Goal: Information Seeking & Learning: Find specific fact

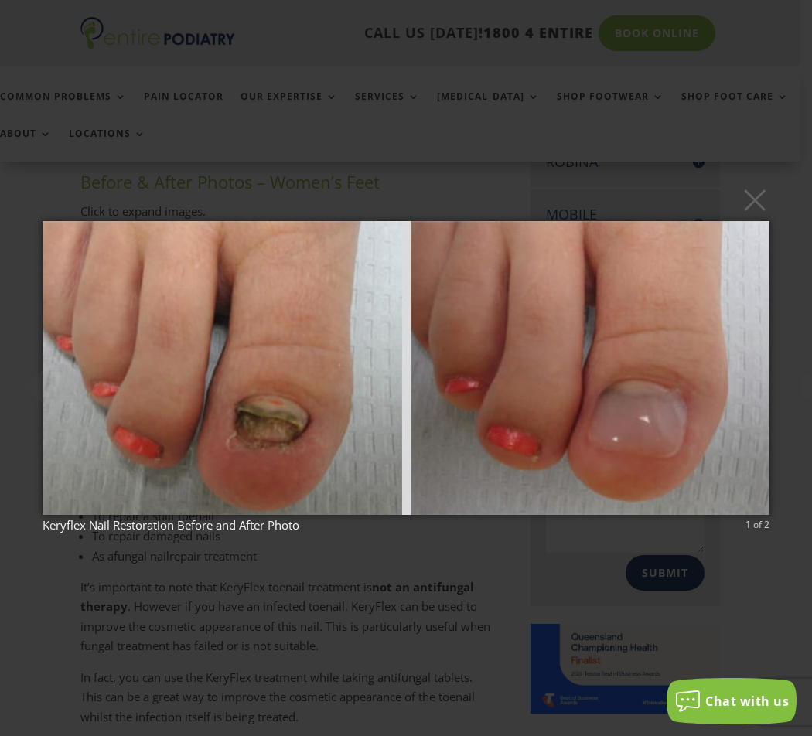
click at [688, 446] on img at bounding box center [406, 368] width 727 height 356
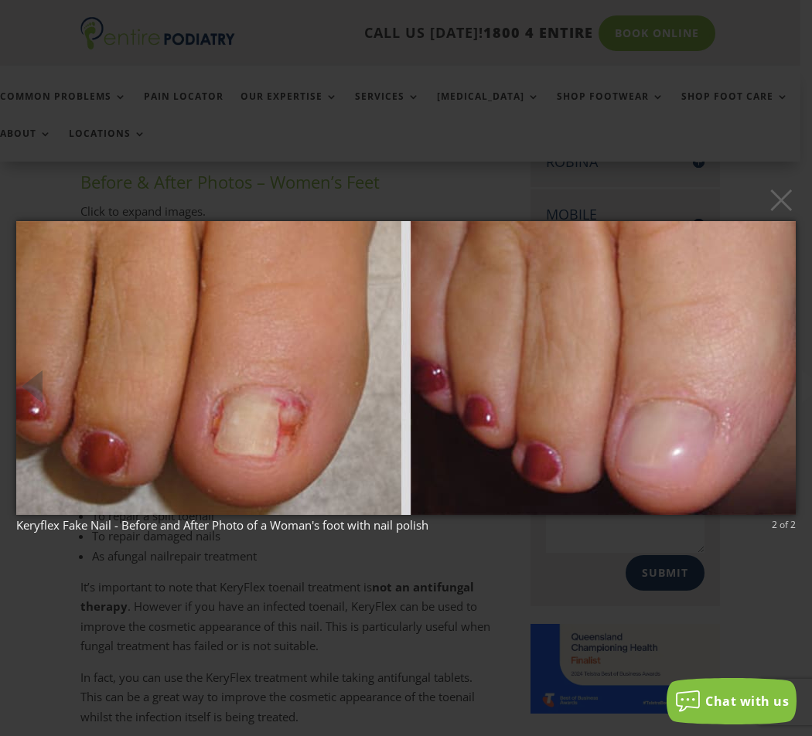
click at [225, 410] on img at bounding box center [406, 368] width 780 height 356
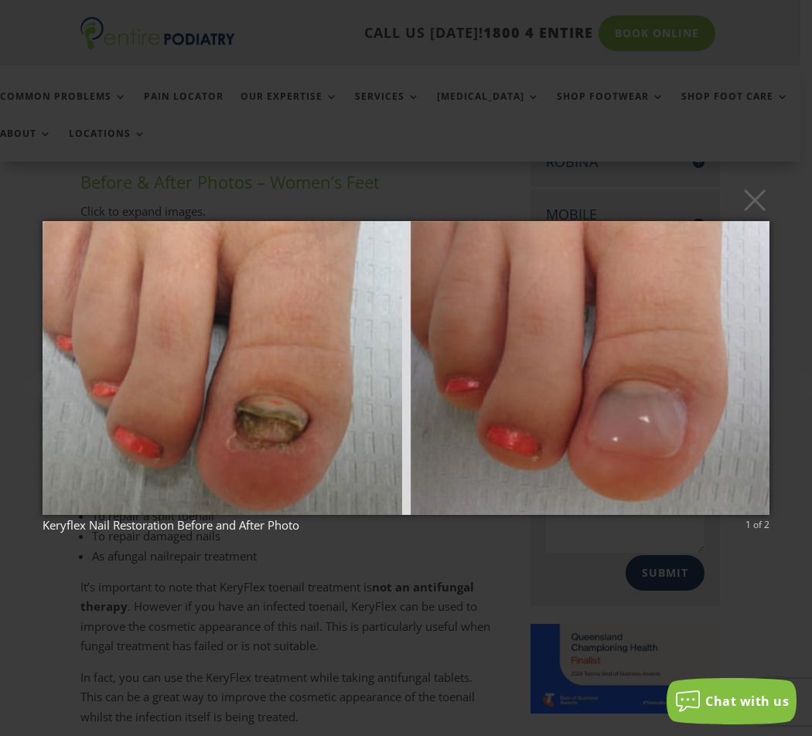
click at [602, 415] on img at bounding box center [406, 368] width 727 height 356
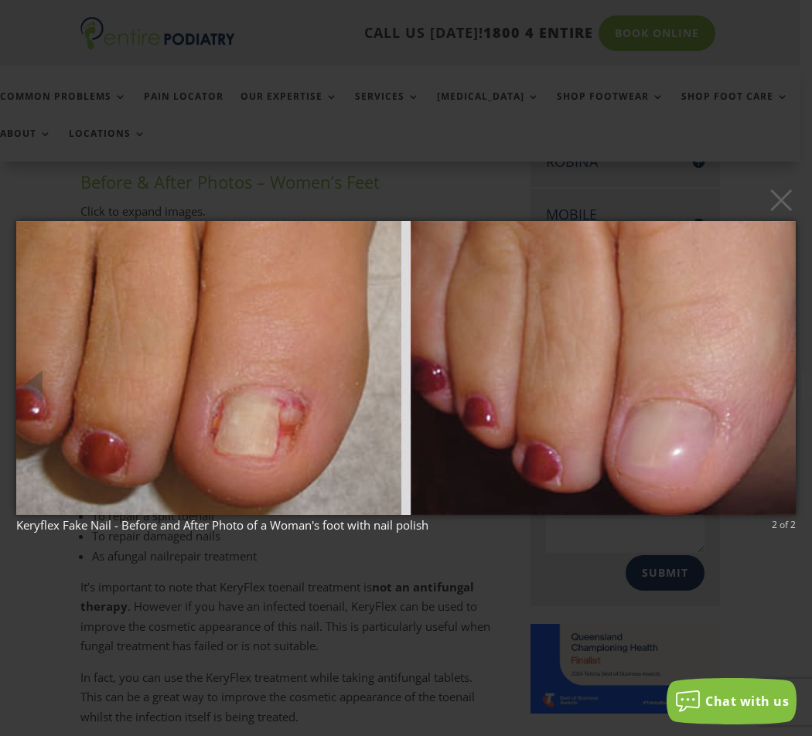
click at [127, 391] on img at bounding box center [406, 368] width 780 height 356
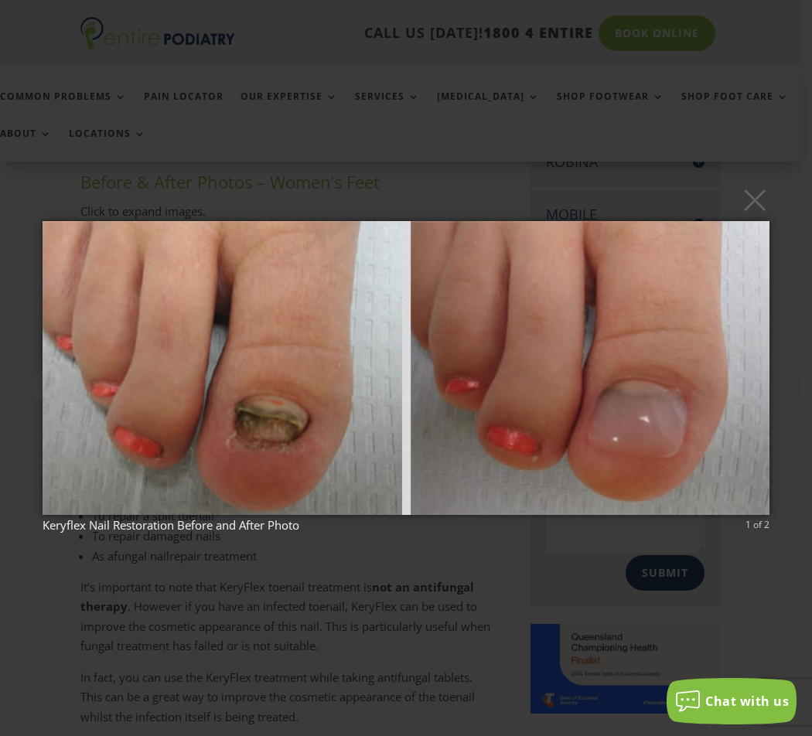
click at [600, 414] on img at bounding box center [406, 368] width 727 height 356
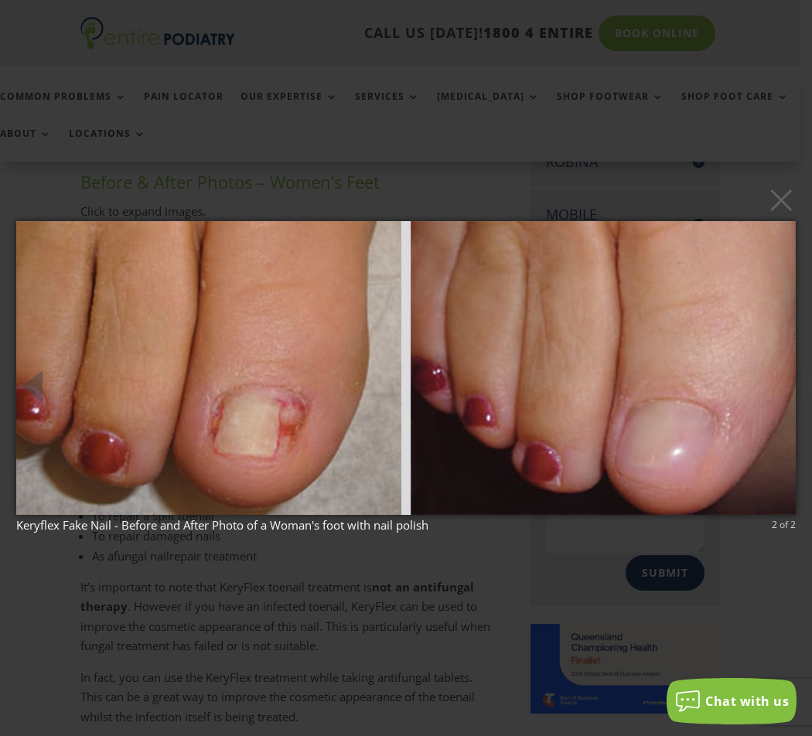
click at [486, 583] on div "× Keryflex Fake Nail - Before and After Photo of a Woman's foot with nail polis…" at bounding box center [406, 368] width 812 height 736
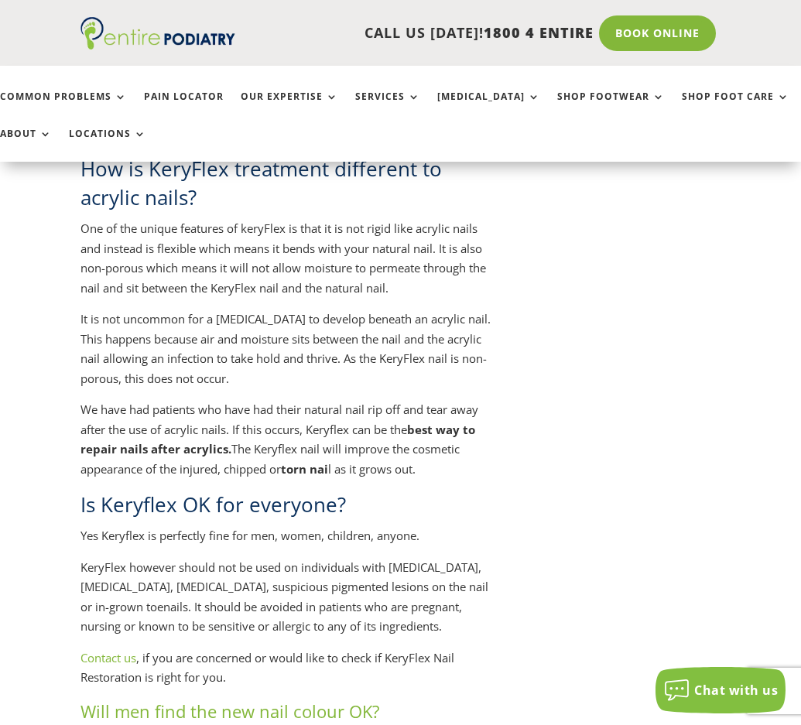
scroll to position [2164, 0]
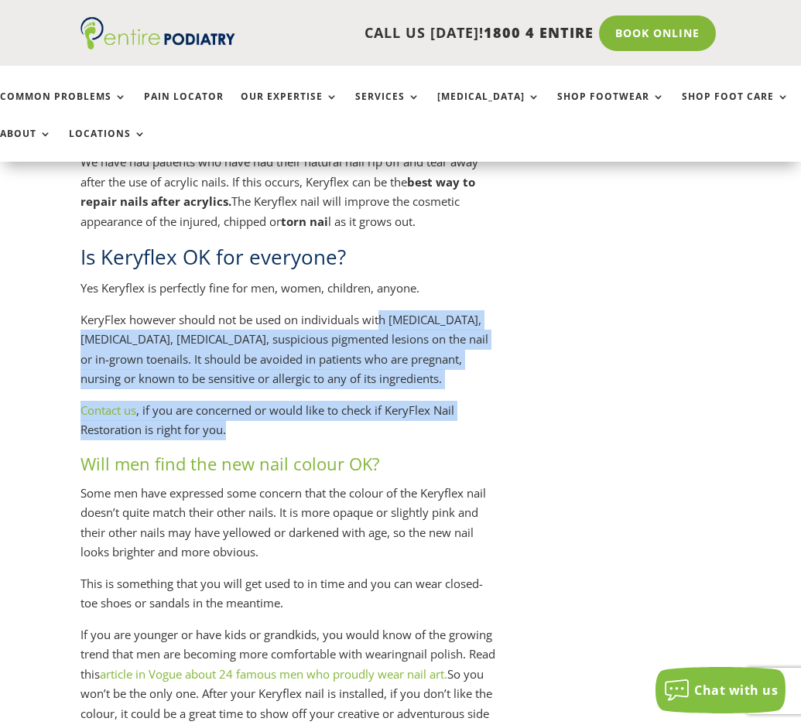
drag, startPoint x: 307, startPoint y: 453, endPoint x: 380, endPoint y: 312, distance: 159.1
click at [380, 312] on div "How is KeryFlex treatment different to acrylic nails? One of the unique feature…" at bounding box center [287, 415] width 415 height 1017
click at [380, 312] on p "KeryFlex however should not be used on individuals with [MEDICAL_DATA], [MEDICA…" at bounding box center [287, 355] width 415 height 91
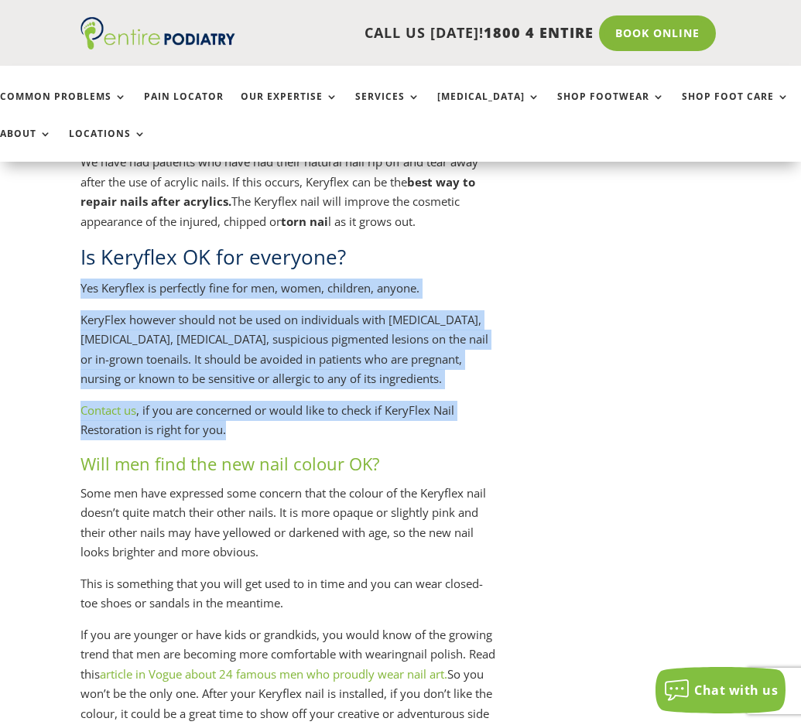
drag, startPoint x: 382, startPoint y: 278, endPoint x: 358, endPoint y: 442, distance: 165.7
click at [358, 442] on div "How is KeryFlex treatment different to acrylic nails? One of the unique feature…" at bounding box center [287, 415] width 415 height 1017
click at [358, 442] on p "Contact us , if you are concerned or would like to check if KeryFlex Nail Resto…" at bounding box center [287, 426] width 415 height 51
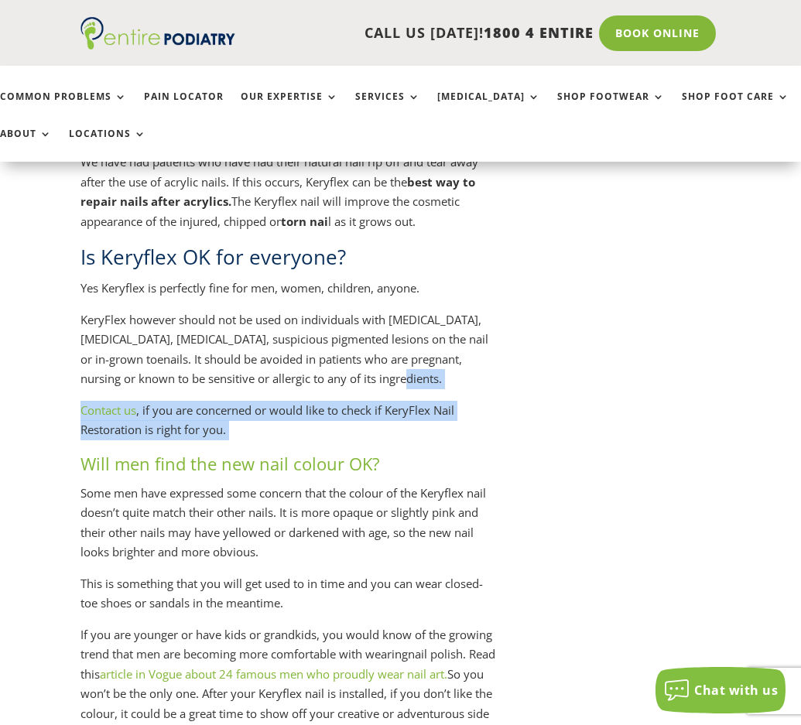
drag, startPoint x: 358, startPoint y: 442, endPoint x: 376, endPoint y: 382, distance: 62.2
click at [376, 382] on div "How is KeryFlex treatment different to acrylic nails? One of the unique feature…" at bounding box center [287, 415] width 415 height 1017
click at [376, 382] on p "KeryFlex however should not be used on individuals with [MEDICAL_DATA], [MEDICA…" at bounding box center [287, 355] width 415 height 91
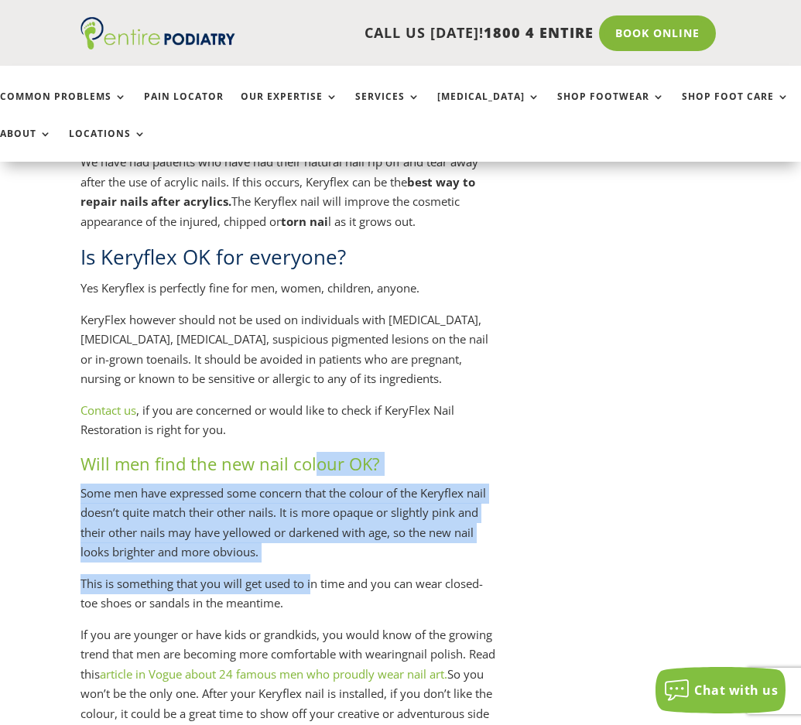
drag, startPoint x: 313, startPoint y: 593, endPoint x: 315, endPoint y: 487, distance: 106.0
click at [315, 487] on div "How is KeryFlex treatment different to acrylic nails? One of the unique feature…" at bounding box center [287, 415] width 415 height 1017
click at [315, 483] on h3 "Will men find the new nail colour OK?" at bounding box center [287, 468] width 415 height 32
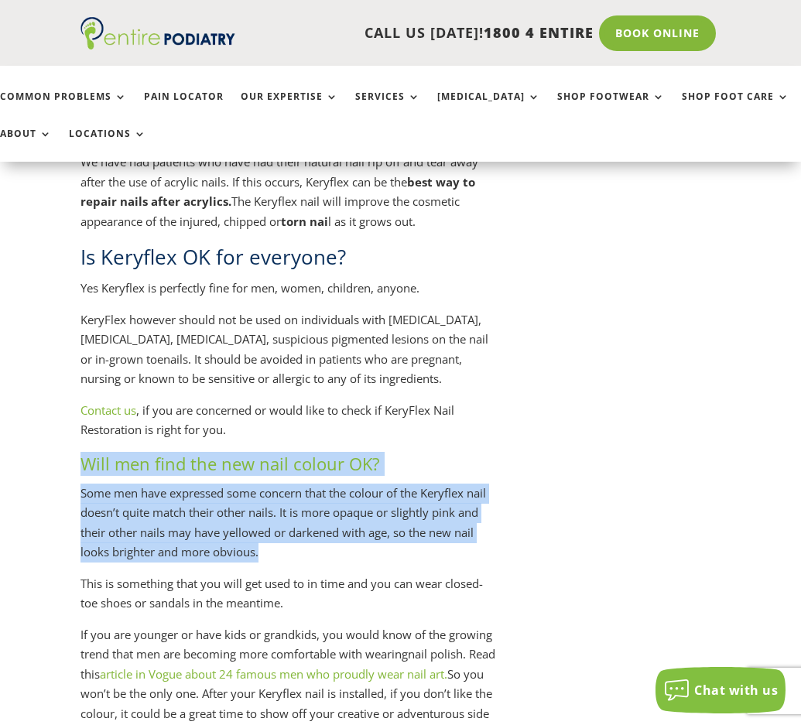
drag, startPoint x: 334, startPoint y: 457, endPoint x: 323, endPoint y: 586, distance: 128.9
click at [323, 586] on div "How is KeryFlex treatment different to acrylic nails? One of the unique feature…" at bounding box center [287, 415] width 415 height 1017
click at [323, 574] on p "Some men have expressed some concern that the colour of the Keryflex nail doesn…" at bounding box center [287, 528] width 415 height 91
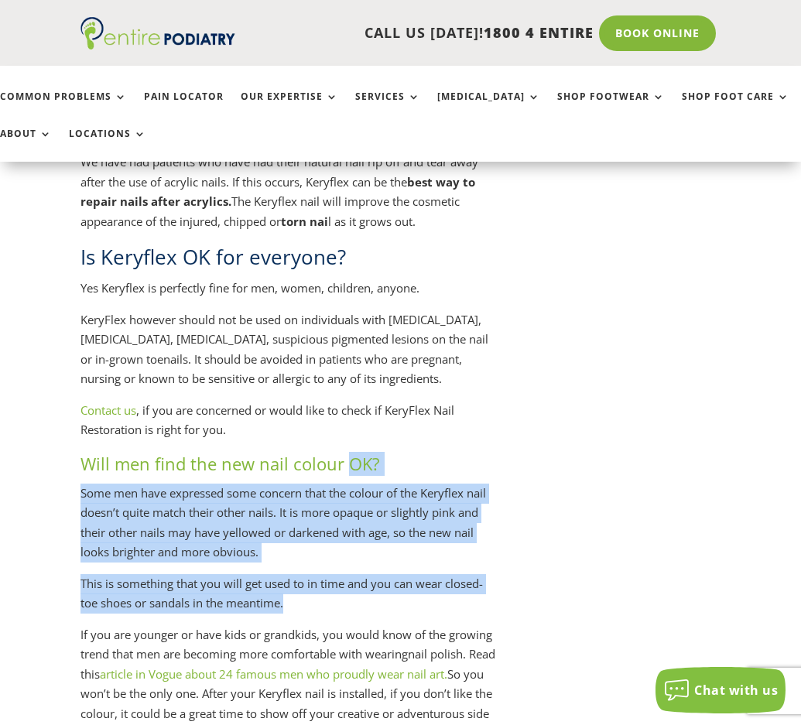
drag, startPoint x: 309, startPoint y: 616, endPoint x: 347, endPoint y: 487, distance: 134.6
click at [347, 487] on div "How is KeryFlex treatment different to acrylic nails? One of the unique feature…" at bounding box center [287, 415] width 415 height 1017
click at [347, 483] on h3 "Will men find the new nail colour OK?" at bounding box center [287, 468] width 415 height 32
drag, startPoint x: 347, startPoint y: 487, endPoint x: 341, endPoint y: 636, distance: 149.4
click at [341, 636] on div "How is KeryFlex treatment different to acrylic nails? One of the unique feature…" at bounding box center [287, 415] width 415 height 1017
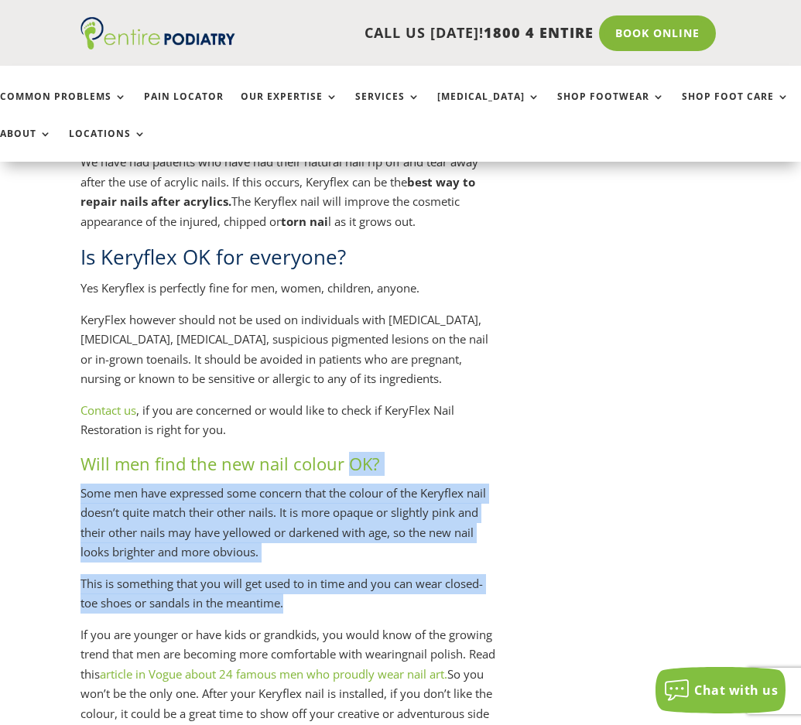
click at [341, 625] on p "This is something that you will get used to in time and you can wear closed-toe…" at bounding box center [287, 599] width 415 height 51
drag, startPoint x: 341, startPoint y: 636, endPoint x: 374, endPoint y: 508, distance: 131.9
click at [374, 508] on div "How is KeryFlex treatment different to acrylic nails? One of the unique feature…" at bounding box center [287, 415] width 415 height 1017
click at [374, 508] on p "Some men have expressed some concern that the colour of the Keryflex nail doesn…" at bounding box center [287, 528] width 415 height 91
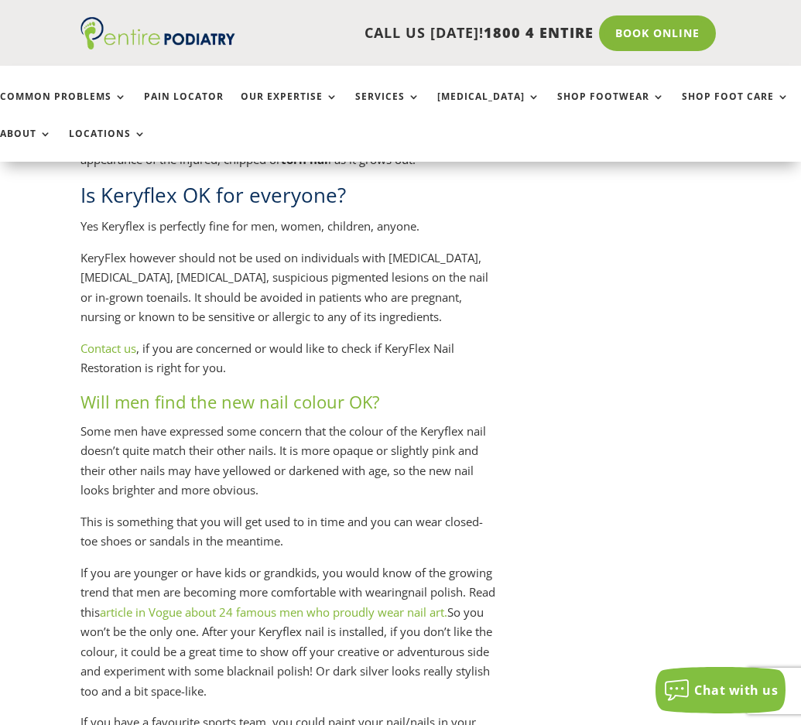
scroll to position [2350, 0]
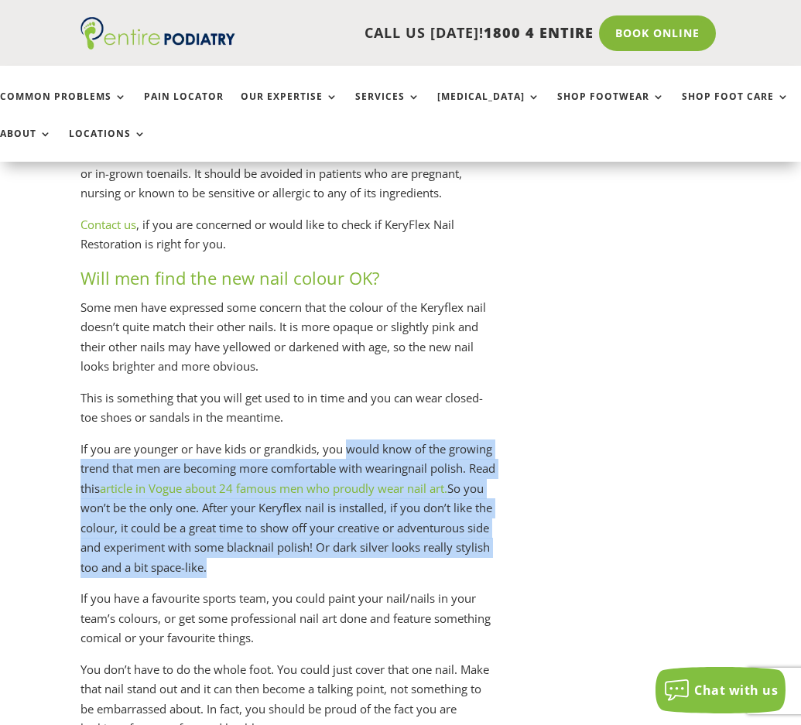
drag, startPoint x: 326, startPoint y: 593, endPoint x: 348, endPoint y: 459, distance: 135.7
click at [348, 459] on p "If you are younger or have kids or grandkids, you would know of the growing tre…" at bounding box center [287, 514] width 415 height 150
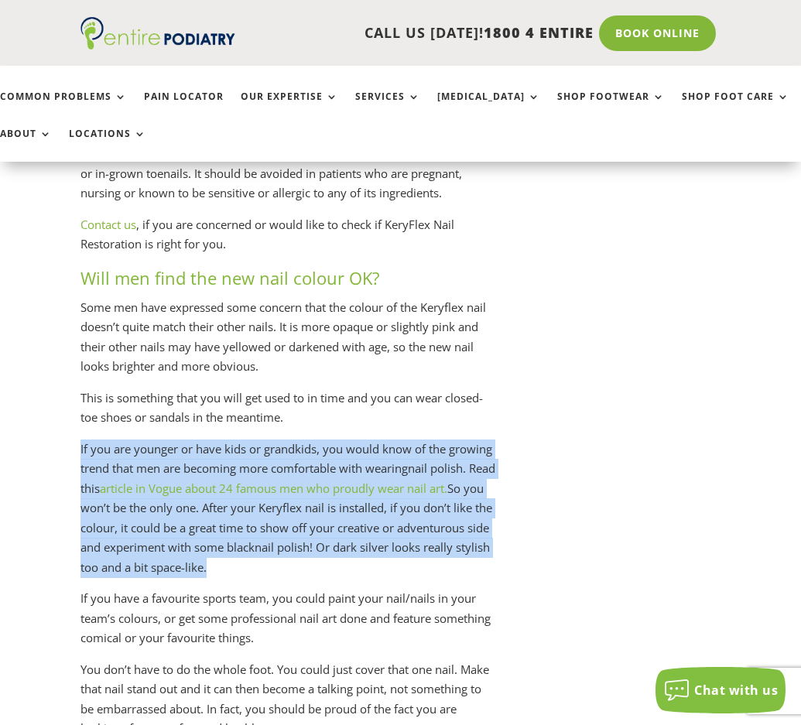
drag, startPoint x: 359, startPoint y: 441, endPoint x: 367, endPoint y: 603, distance: 162.6
click at [367, 603] on div "How is KeryFlex treatment different to acrylic nails? One of the unique feature…" at bounding box center [287, 230] width 415 height 1017
click at [367, 589] on p "If you are younger or have kids or grandkids, you would know of the growing tre…" at bounding box center [287, 514] width 415 height 150
drag, startPoint x: 325, startPoint y: 583, endPoint x: 359, endPoint y: 451, distance: 136.6
click at [359, 451] on div "How is KeryFlex treatment different to acrylic nails? One of the unique feature…" at bounding box center [287, 230] width 415 height 1017
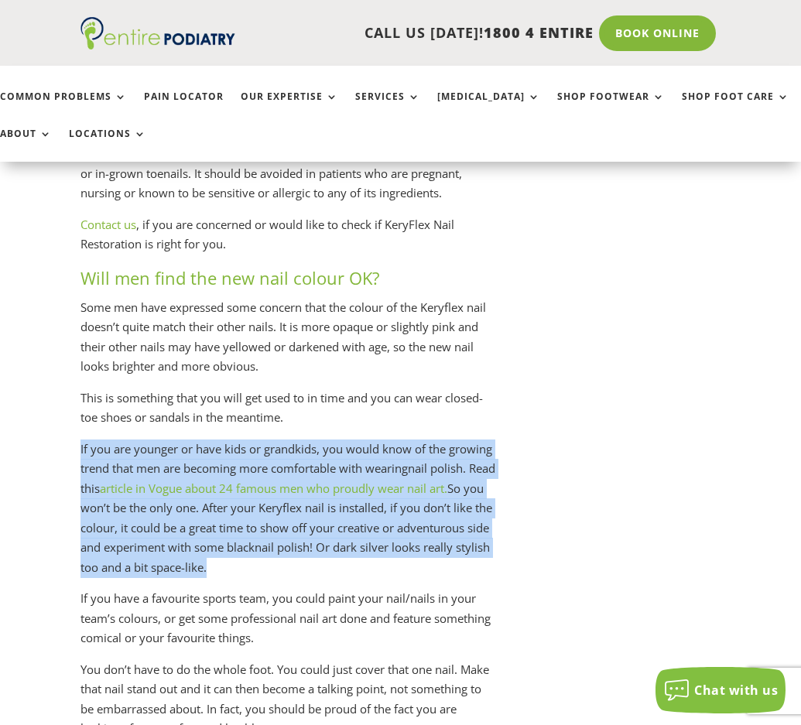
click at [359, 439] on p "This is something that you will get used to in time and you can wear closed-toe…" at bounding box center [287, 413] width 415 height 51
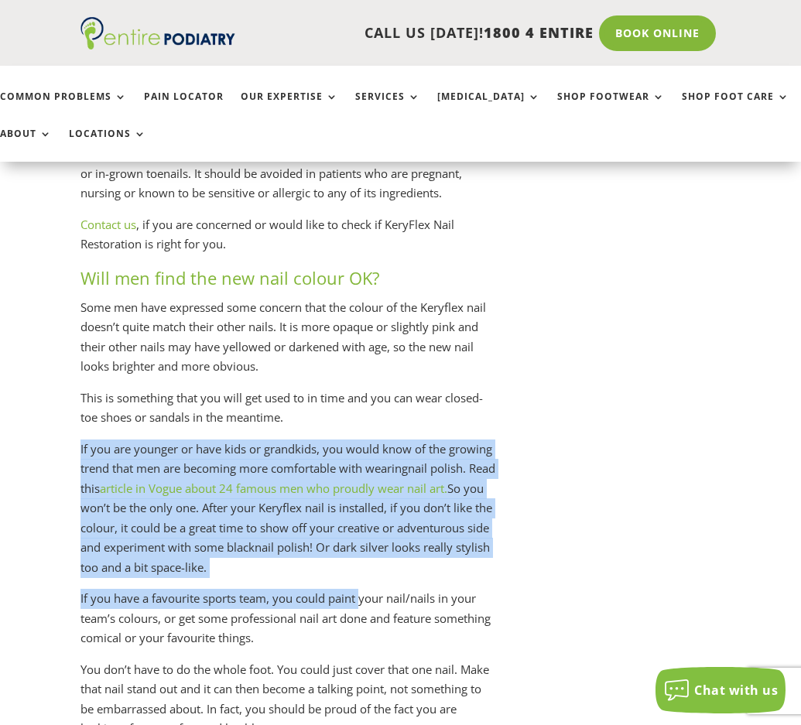
drag, startPoint x: 359, startPoint y: 451, endPoint x: 358, endPoint y: 610, distance: 158.6
click at [358, 610] on div "How is KeryFlex treatment different to acrylic nails? One of the unique feature…" at bounding box center [287, 230] width 415 height 1017
click at [358, 610] on p "If you have a favourite sports team, you could paint your nail/nails in your te…" at bounding box center [287, 624] width 415 height 71
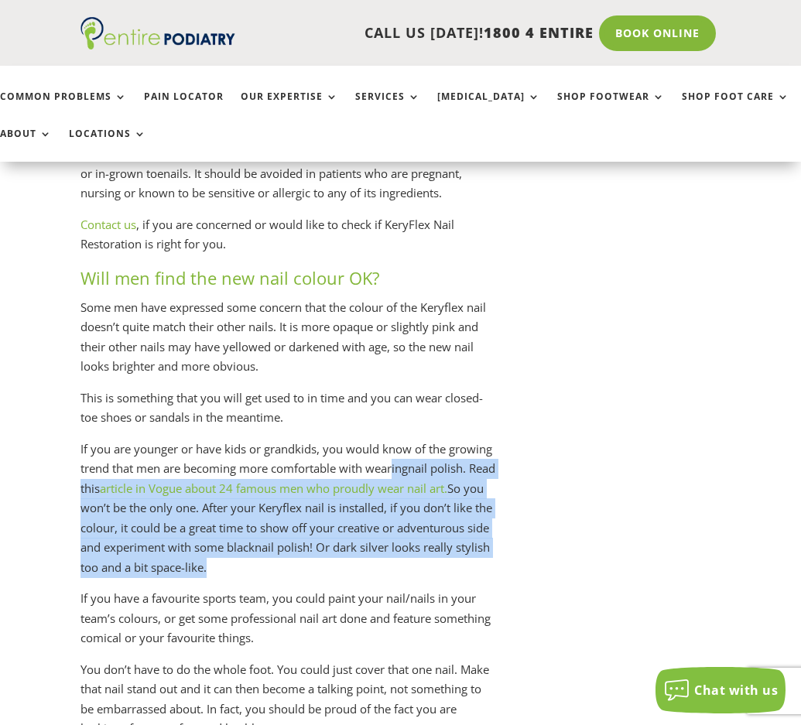
drag, startPoint x: 360, startPoint y: 589, endPoint x: 395, endPoint y: 485, distance: 109.3
click at [395, 485] on p "If you are younger or have kids or grandkids, you would know of the growing tre…" at bounding box center [287, 514] width 415 height 150
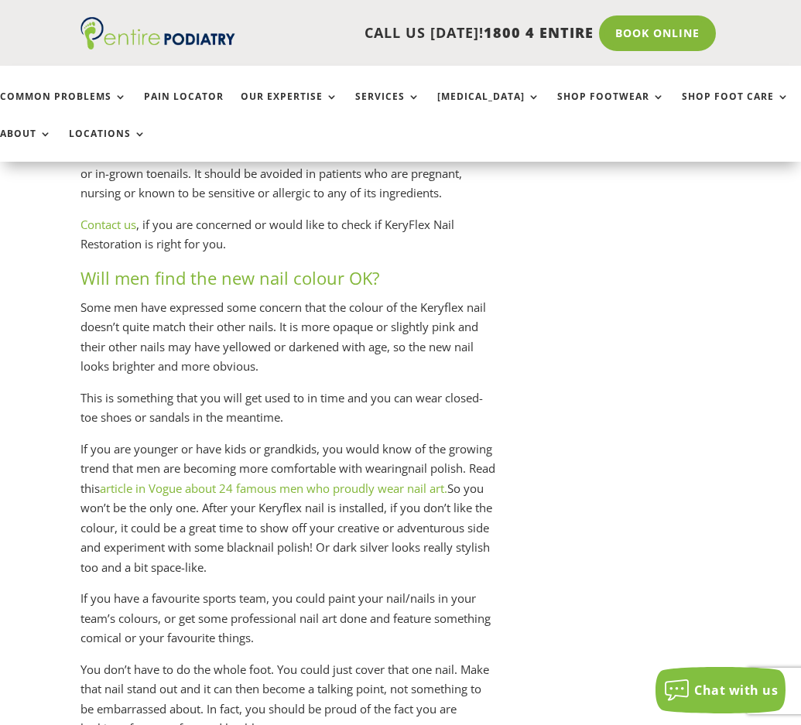
scroll to position [2412, 0]
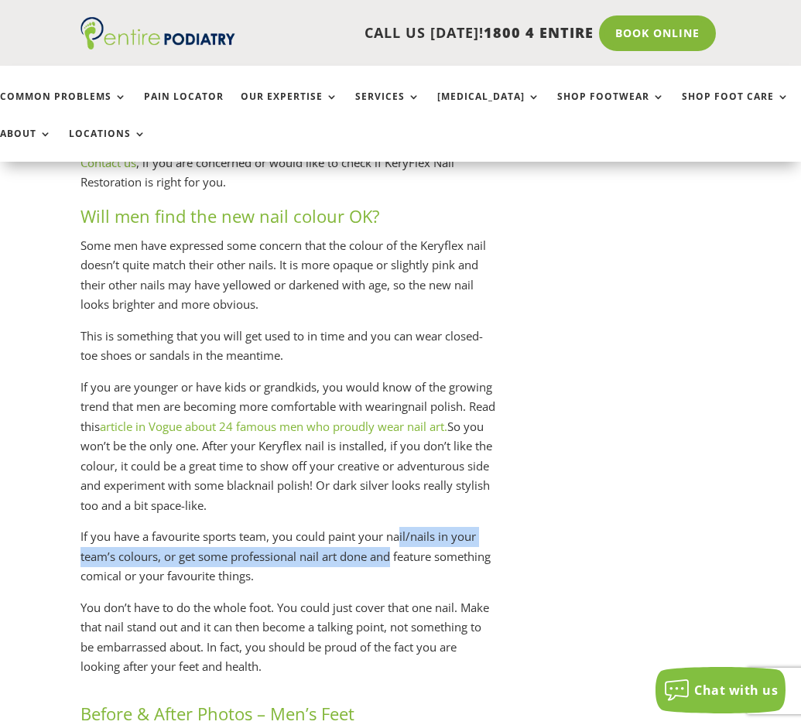
drag, startPoint x: 390, startPoint y: 596, endPoint x: 405, endPoint y: 560, distance: 38.5
click at [405, 560] on p "If you have a favourite sports team, you could paint your nail/nails in your te…" at bounding box center [287, 562] width 415 height 71
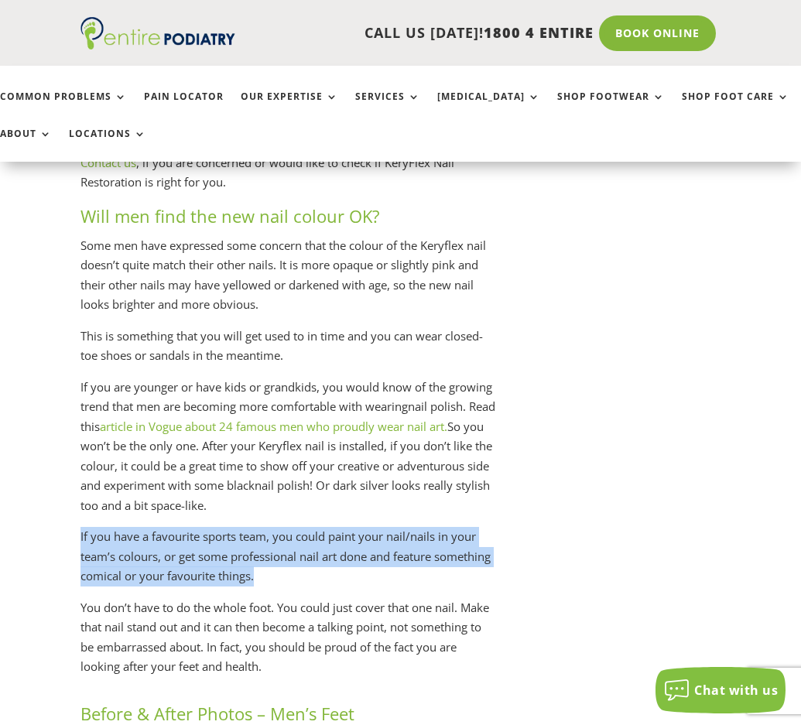
drag, startPoint x: 413, startPoint y: 539, endPoint x: 409, endPoint y: 617, distance: 78.2
click at [409, 617] on div "How is KeryFlex treatment different to acrylic nails? One of the unique feature…" at bounding box center [287, 168] width 415 height 1017
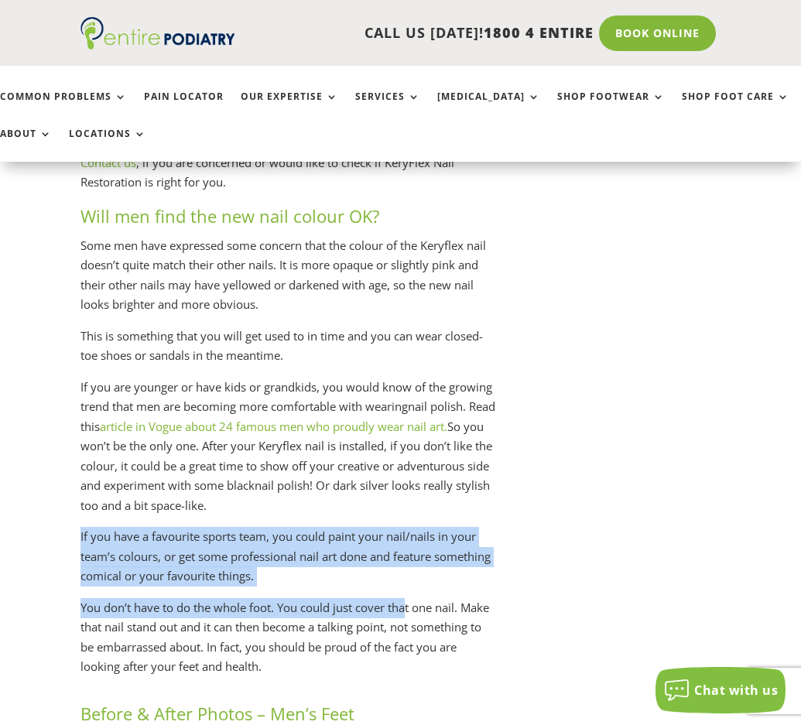
click at [409, 617] on p "You don’t have to do the whole foot. You could just cover that one nail. Make t…" at bounding box center [287, 637] width 415 height 79
drag, startPoint x: 409, startPoint y: 617, endPoint x: 409, endPoint y: 562, distance: 55.7
click at [409, 562] on div "How is KeryFlex treatment different to acrylic nails? One of the unique feature…" at bounding box center [287, 168] width 415 height 1017
click at [409, 562] on p "If you have a favourite sports team, you could paint your nail/nails in your te…" at bounding box center [287, 562] width 415 height 71
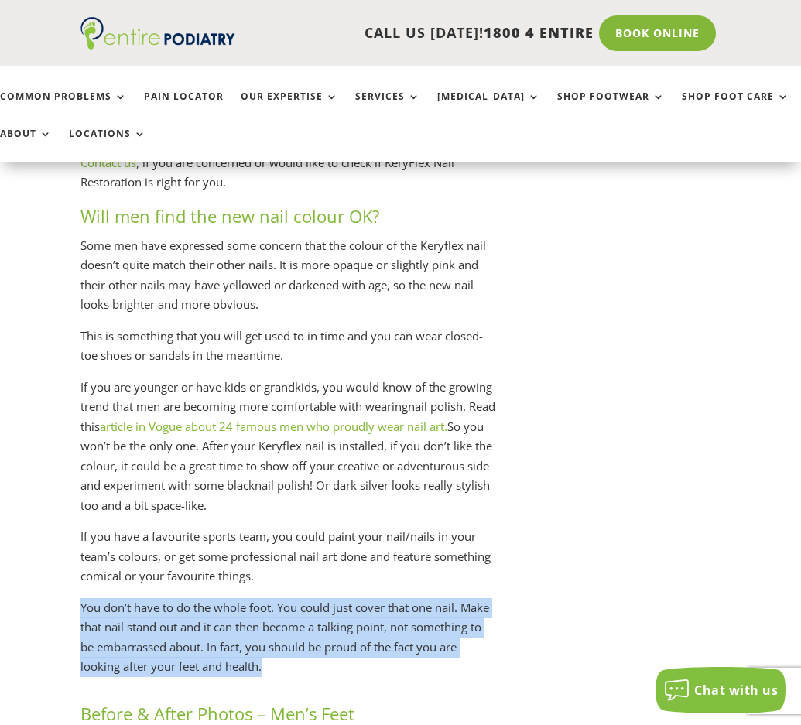
drag, startPoint x: 374, startPoint y: 678, endPoint x: 384, endPoint y: 609, distance: 70.3
click at [384, 609] on div "How is KeryFlex treatment different to acrylic nails? One of the unique feature…" at bounding box center [287, 168] width 415 height 1017
click at [384, 598] on p "If you have a favourite sports team, you could paint your nail/nails in your te…" at bounding box center [287, 562] width 415 height 71
drag, startPoint x: 384, startPoint y: 609, endPoint x: 361, endPoint y: 685, distance: 79.1
click at [361, 677] on div "How is KeryFlex treatment different to acrylic nails? One of the unique feature…" at bounding box center [287, 168] width 415 height 1017
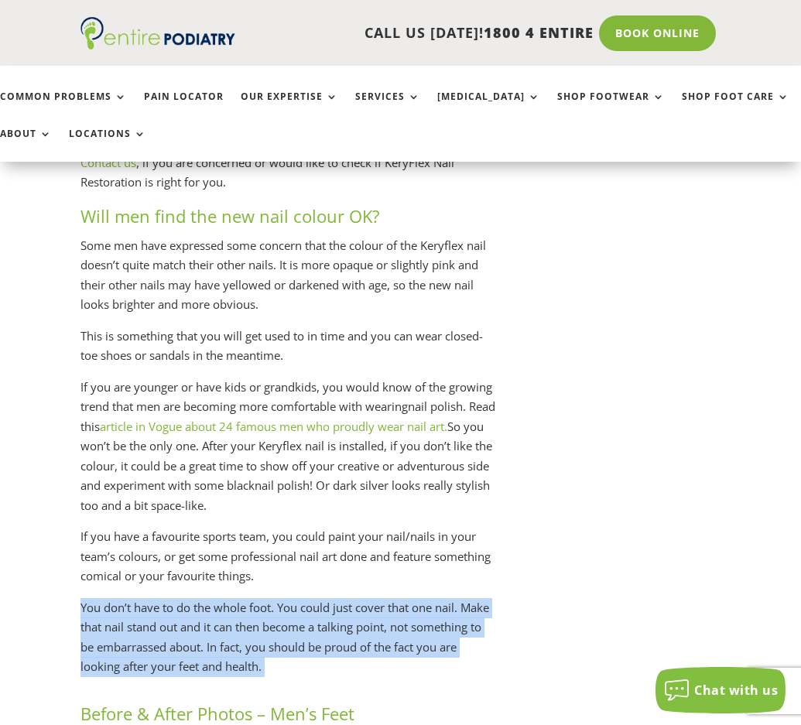
click at [361, 677] on p "You don’t have to do the whole foot. You could just cover that one nail. Make t…" at bounding box center [287, 637] width 415 height 79
drag, startPoint x: 361, startPoint y: 685, endPoint x: 387, endPoint y: 604, distance: 84.4
click at [387, 604] on div "How is KeryFlex treatment different to acrylic nails? One of the unique feature…" at bounding box center [287, 168] width 415 height 1017
click at [387, 598] on p "If you have a favourite sports team, you could paint your nail/nails in your te…" at bounding box center [287, 562] width 415 height 71
drag, startPoint x: 387, startPoint y: 604, endPoint x: 368, endPoint y: 681, distance: 78.8
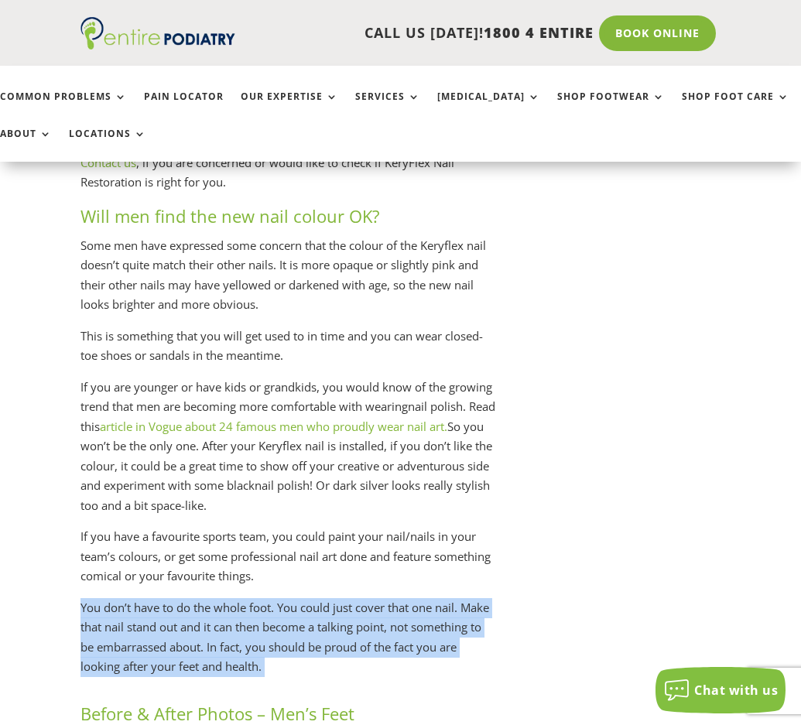
click at [368, 677] on div "How is KeryFlex treatment different to acrylic nails? One of the unique feature…" at bounding box center [287, 168] width 415 height 1017
click at [368, 677] on p "You don’t have to do the whole foot. You could just cover that one nail. Make t…" at bounding box center [287, 637] width 415 height 79
drag, startPoint x: 368, startPoint y: 681, endPoint x: 388, endPoint y: 599, distance: 85.2
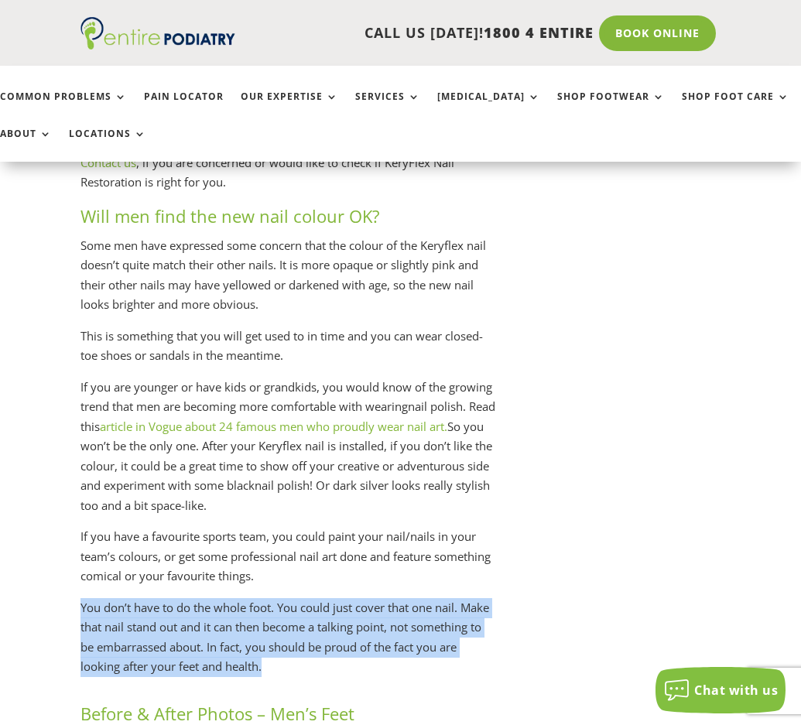
click at [388, 599] on div "How is KeryFlex treatment different to acrylic nails? One of the unique feature…" at bounding box center [287, 168] width 415 height 1017
click at [388, 598] on p "If you have a favourite sports team, you could paint your nail/nails in your te…" at bounding box center [287, 562] width 415 height 71
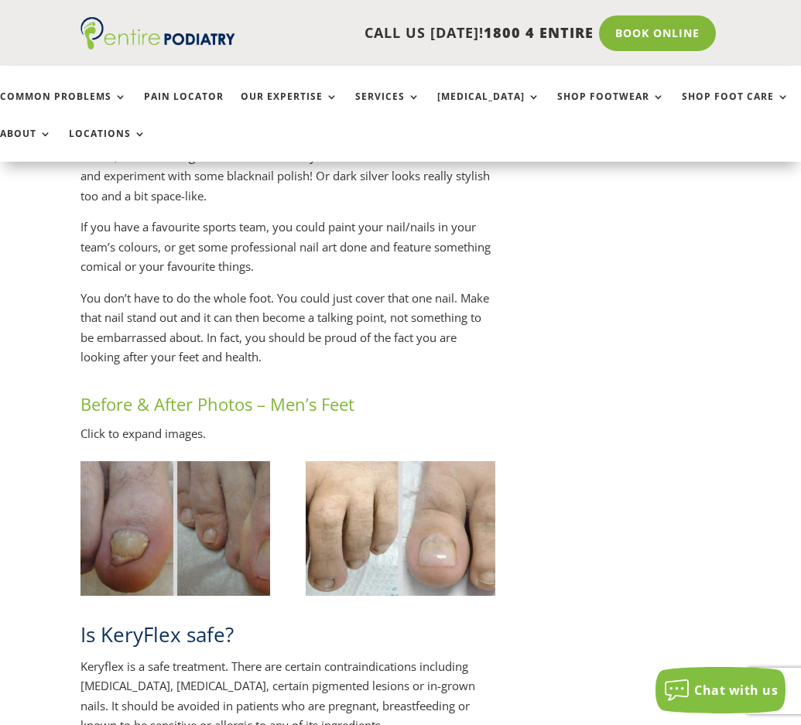
scroll to position [2907, 0]
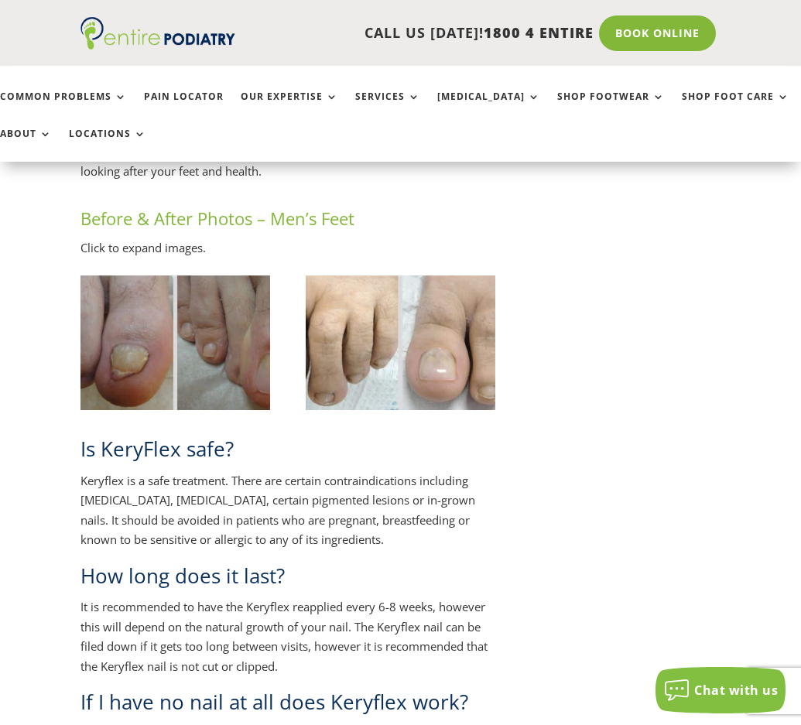
drag, startPoint x: 469, startPoint y: 565, endPoint x: 475, endPoint y: 494, distance: 71.4
click at [475, 494] on p "Keryflex is a safe treatment. There are certain contraindications including [ME…" at bounding box center [287, 516] width 415 height 91
drag, startPoint x: 487, startPoint y: 475, endPoint x: 498, endPoint y: 564, distance: 89.6
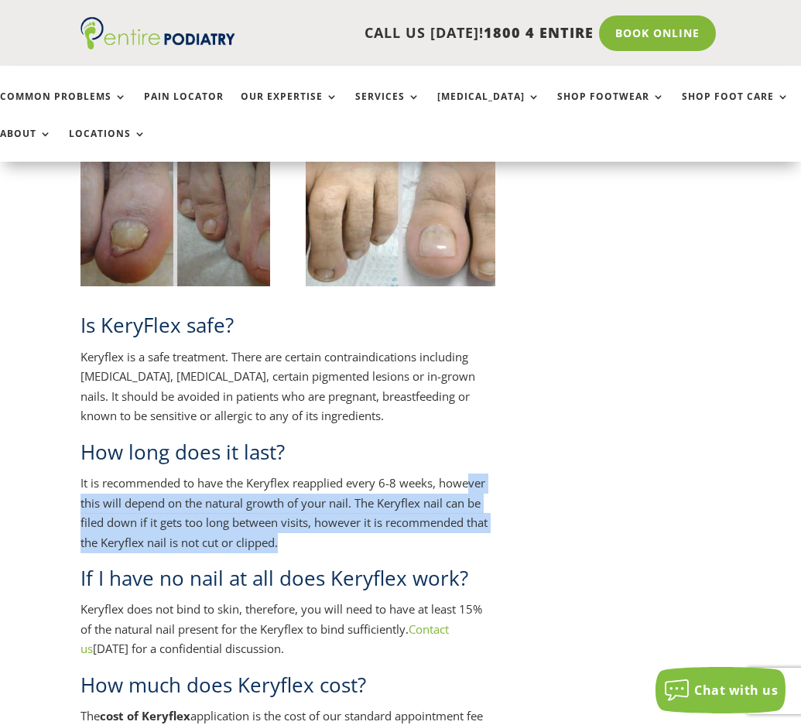
drag, startPoint x: 453, startPoint y: 557, endPoint x: 473, endPoint y: 494, distance: 66.5
click at [473, 494] on p "It is recommended to have the Keryflex reapplied every 6-8 weeks, however this …" at bounding box center [287, 518] width 415 height 91
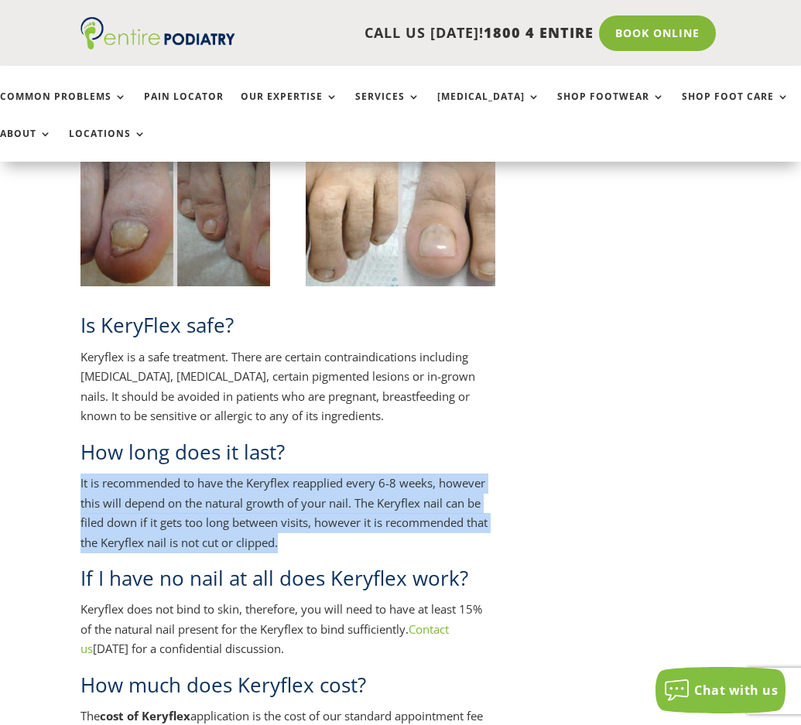
drag, startPoint x: 494, startPoint y: 477, endPoint x: 485, endPoint y: 565, distance: 88.6
click at [485, 565] on div "Is KeryFlex safe? Keryflex is a safe treatment. There are certain contraindicat…" at bounding box center [287, 599] width 415 height 576
click at [485, 564] on p "It is recommended to have the Keryflex reapplied every 6-8 weeks, however this …" at bounding box center [287, 518] width 415 height 91
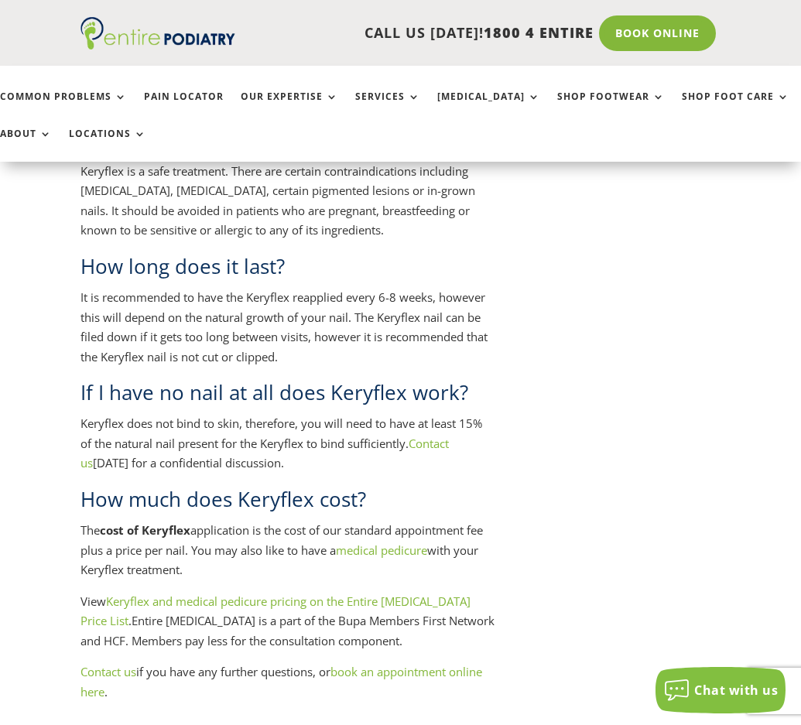
scroll to position [3340, 0]
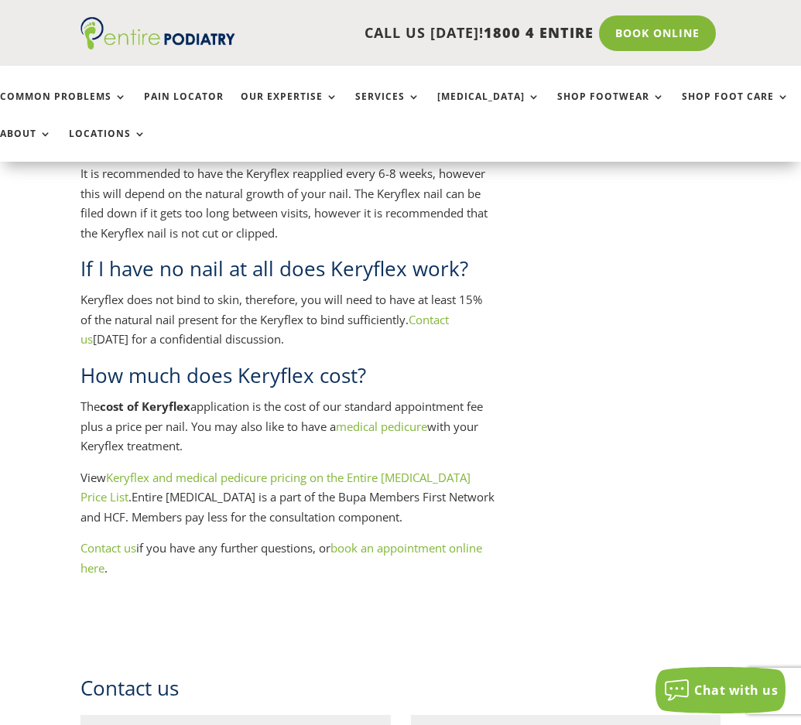
click at [374, 500] on link "Keryflex and medical pedicure pricing on the Entire [MEDICAL_DATA] Price List" at bounding box center [275, 488] width 390 height 36
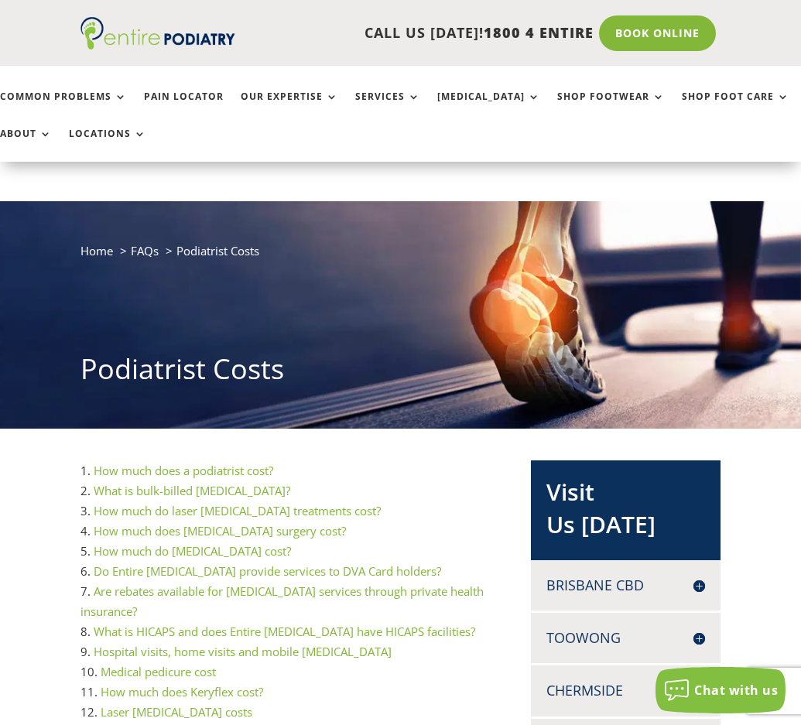
scroll to position [62, 0]
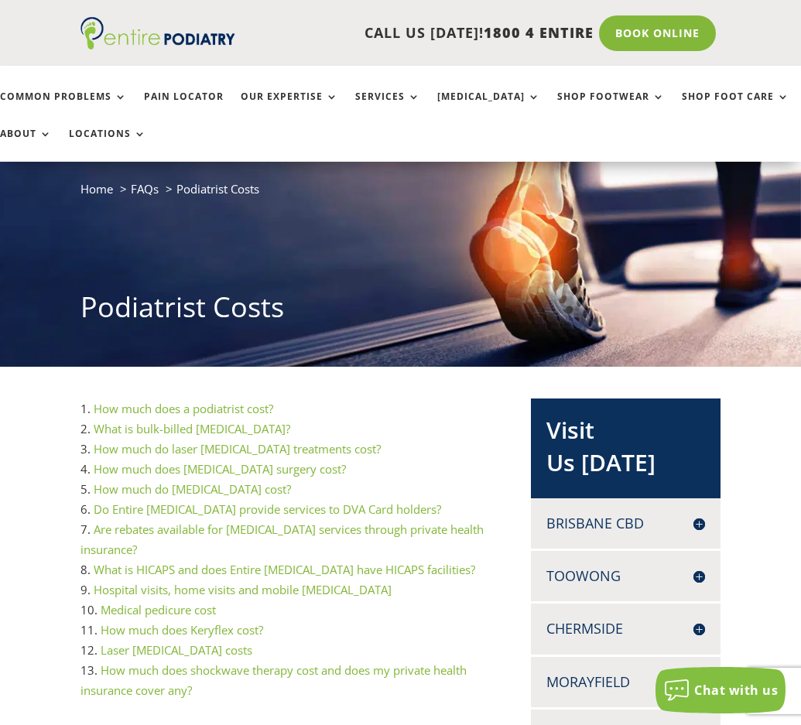
click at [155, 647] on link "Laser podiatry costs" at bounding box center [177, 649] width 152 height 15
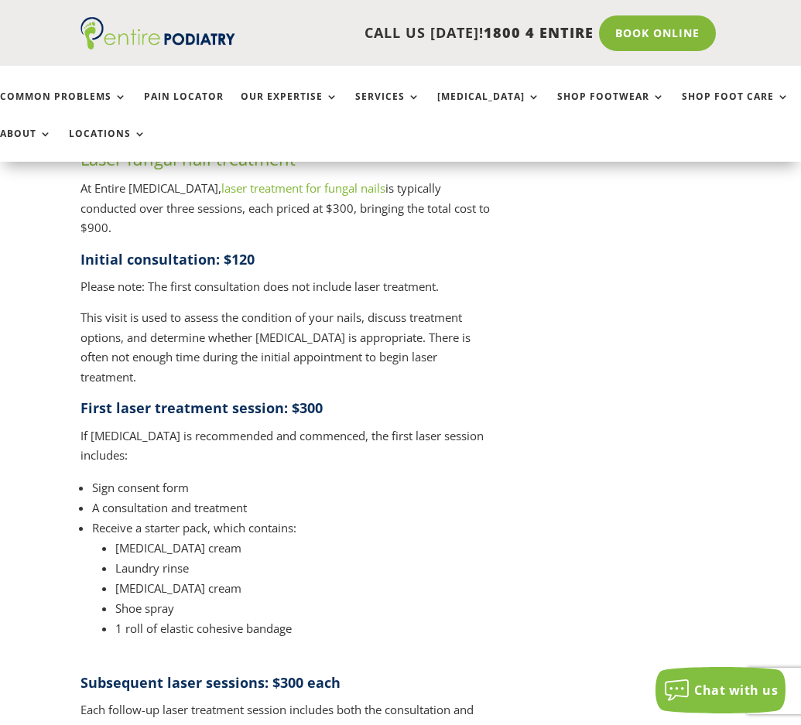
scroll to position [1945, 0]
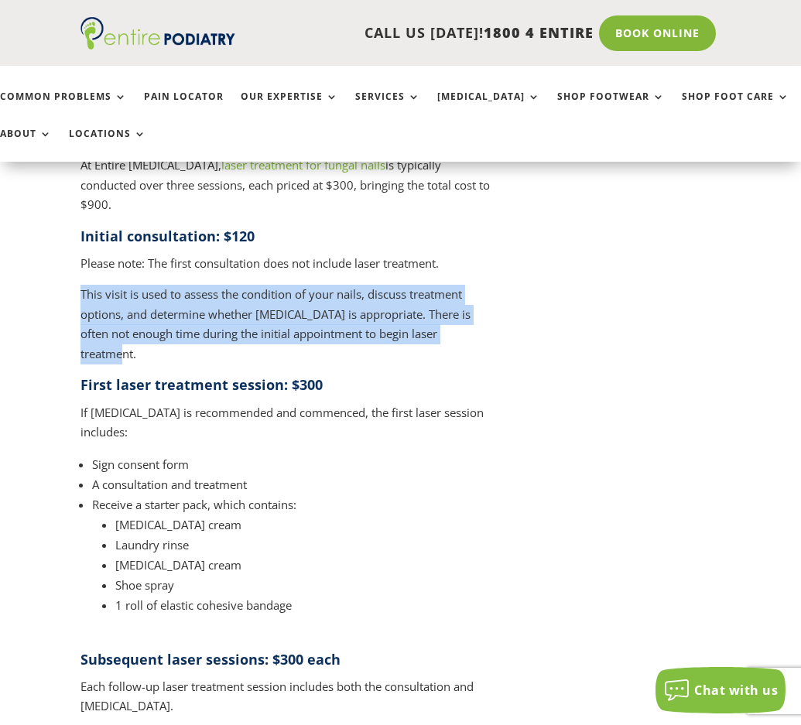
drag, startPoint x: 464, startPoint y: 291, endPoint x: 459, endPoint y: 235, distance: 55.9
click at [459, 254] on p "Please note: The first consultation does not include laser treatment." at bounding box center [287, 270] width 415 height 32
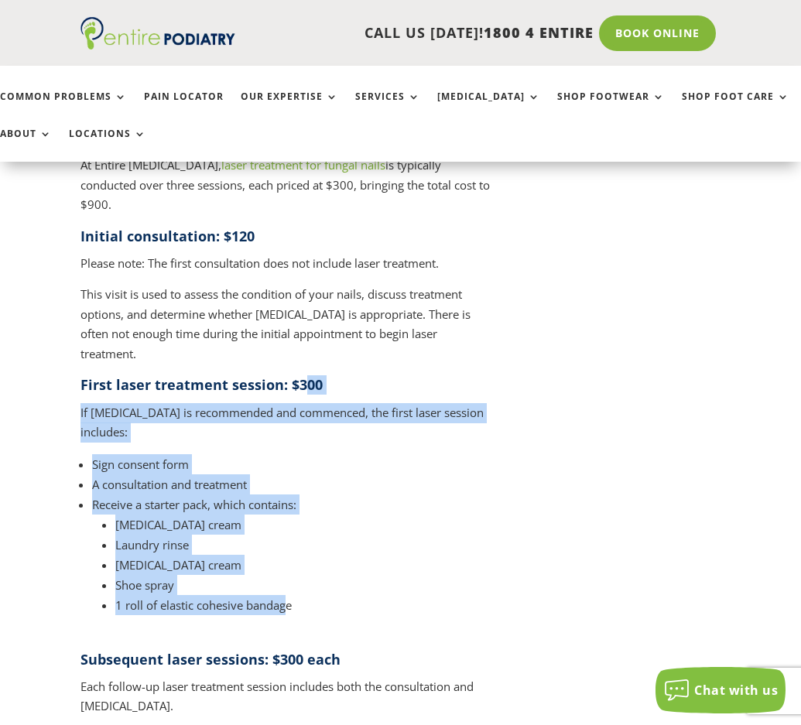
drag, startPoint x: 286, startPoint y: 545, endPoint x: 300, endPoint y: 333, distance: 213.2
click at [300, 375] on h4 "First laser treatment session: $300" at bounding box center [287, 388] width 415 height 27
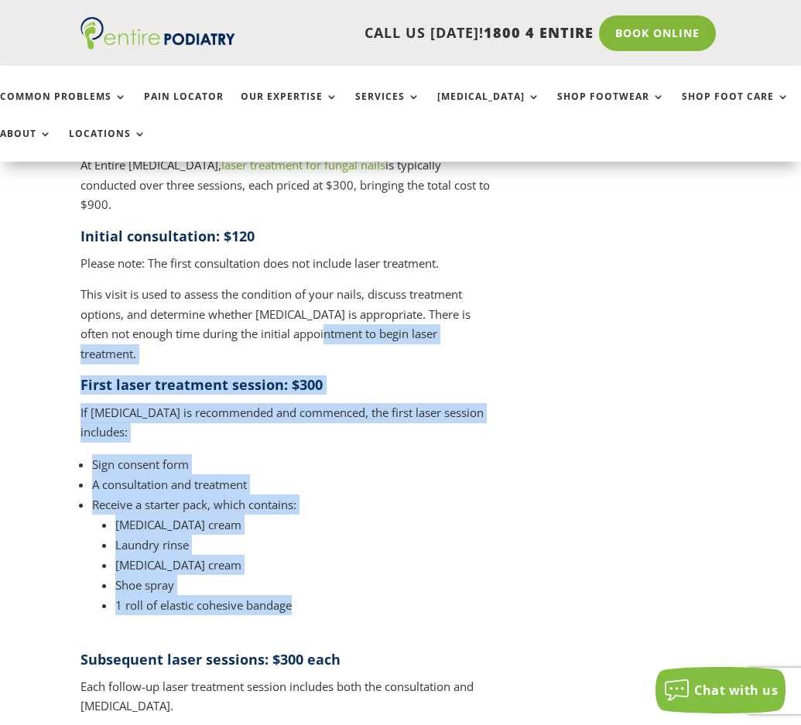
drag, startPoint x: 302, startPoint y: 306, endPoint x: 319, endPoint y: 538, distance: 232.7
click at [319, 595] on li "1 roll of elastic cohesive bandage" at bounding box center [305, 605] width 381 height 20
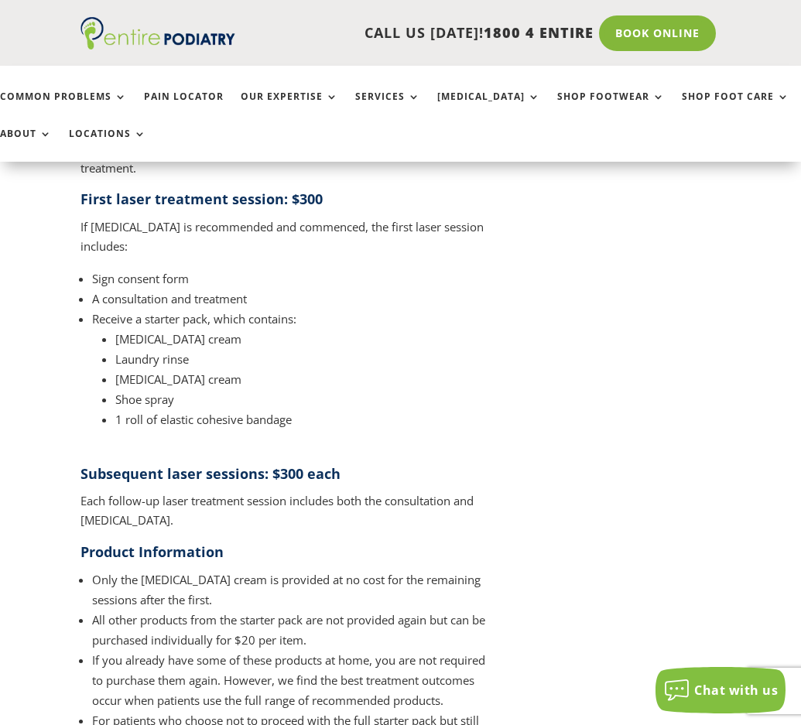
scroll to position [2192, 0]
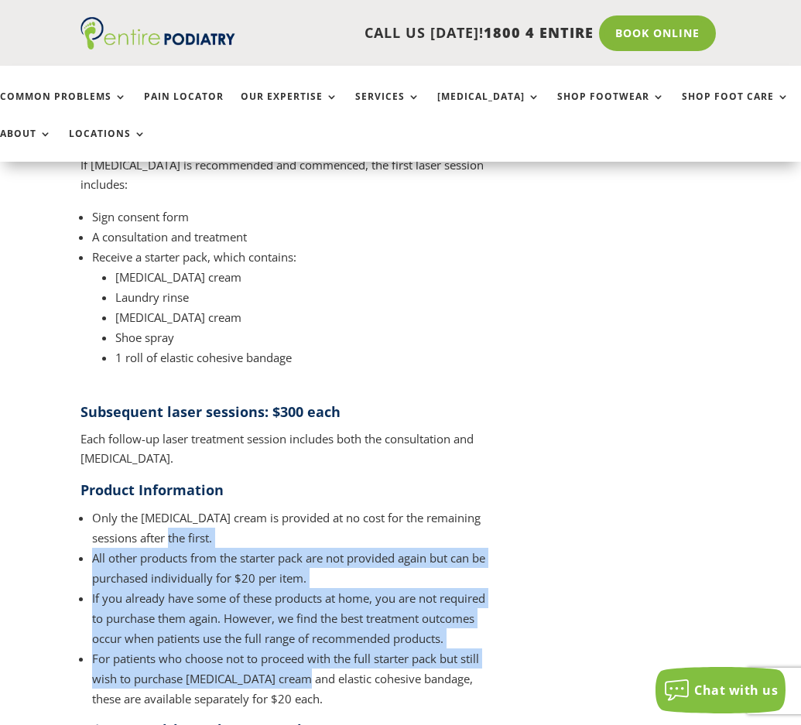
drag, startPoint x: 299, startPoint y: 620, endPoint x: 302, endPoint y: 469, distance: 151.7
click at [302, 507] on ul "Only the urea cream is provided at no cost for the remaining sessions after the…" at bounding box center [287, 613] width 415 height 213
click at [302, 507] on li "Only the urea cream is provided at no cost for the remaining sessions after the…" at bounding box center [294, 527] width 404 height 40
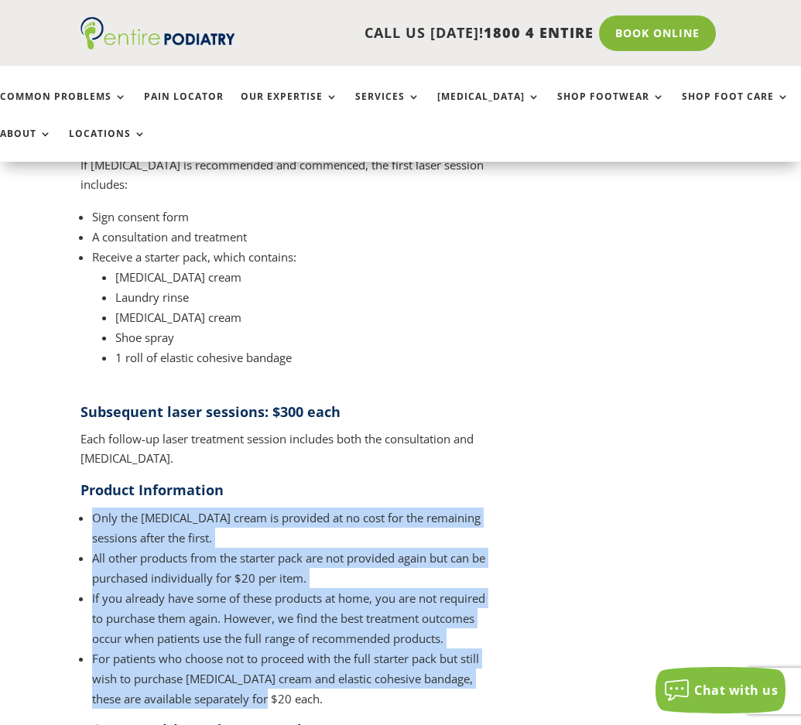
drag, startPoint x: 309, startPoint y: 437, endPoint x: 299, endPoint y: 625, distance: 188.2
click at [299, 625] on div "Laser fungal nail treatment At Entire Podiatry, laser treatment for fungal nail…" at bounding box center [287, 552] width 415 height 1353
click at [299, 648] on li "For patients who choose not to proceed with the full starter pack but still wis…" at bounding box center [294, 678] width 404 height 60
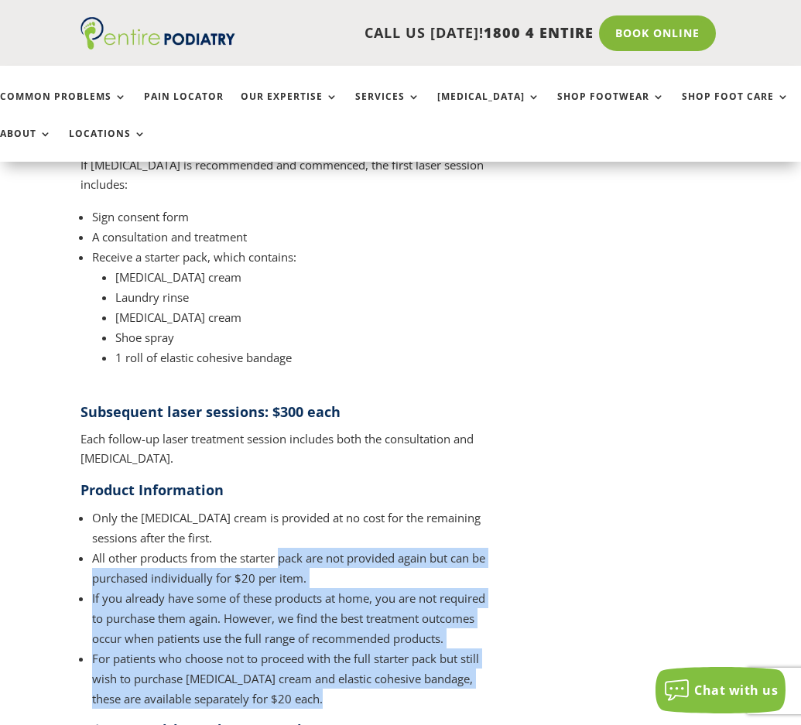
drag, startPoint x: 299, startPoint y: 625, endPoint x: 301, endPoint y: 488, distance: 136.9
click at [301, 507] on ul "Only the urea cream is provided at no cost for the remaining sessions after the…" at bounding box center [287, 613] width 415 height 213
click at [301, 548] on li "All other products from the starter pack are not provided again but can be purc…" at bounding box center [294, 568] width 404 height 40
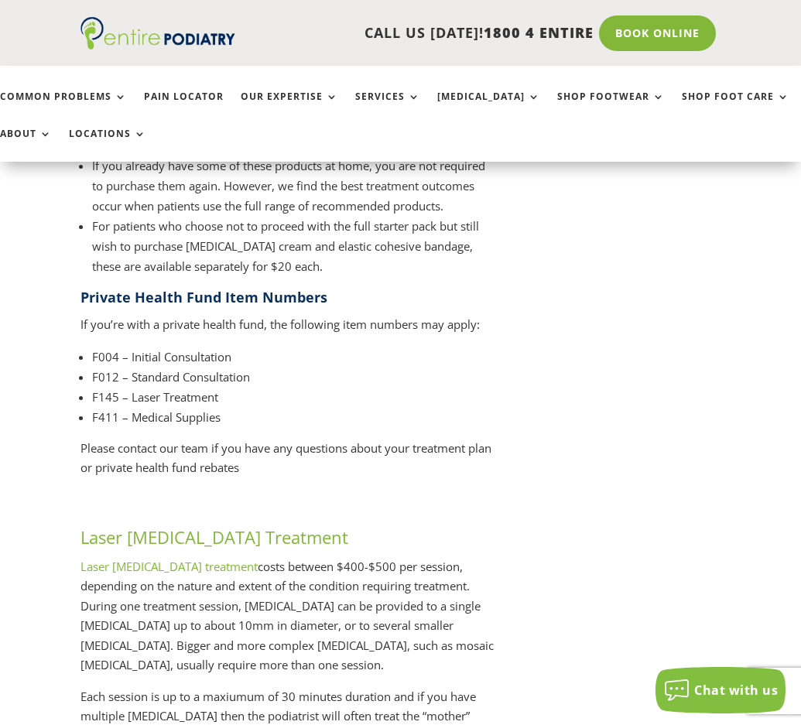
scroll to position [2625, 0]
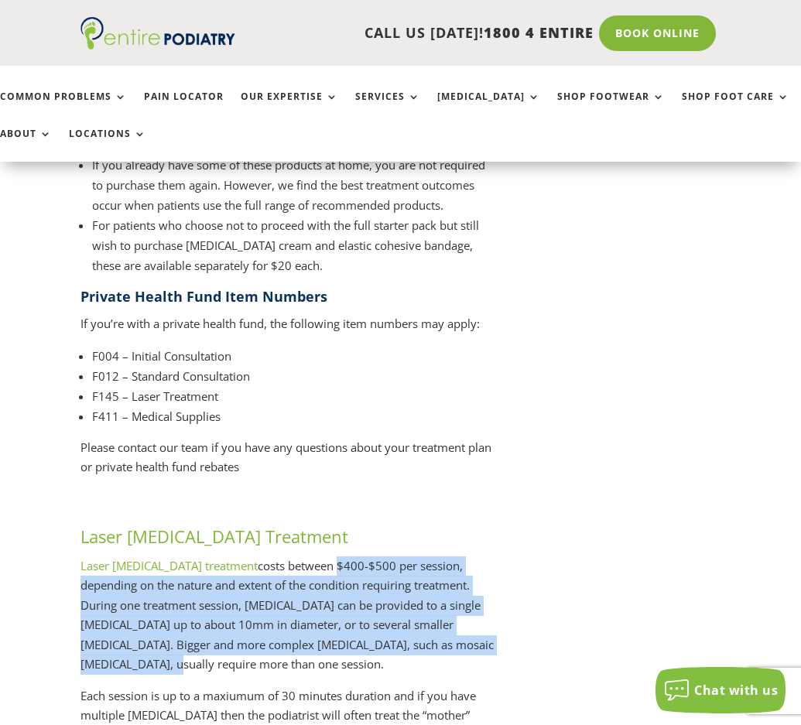
drag, startPoint x: 251, startPoint y: 603, endPoint x: 272, endPoint y: 494, distance: 111.1
click at [272, 556] on p "Laser wart treatment costs between $400-$500 per session, depending on the natu…" at bounding box center [287, 621] width 415 height 130
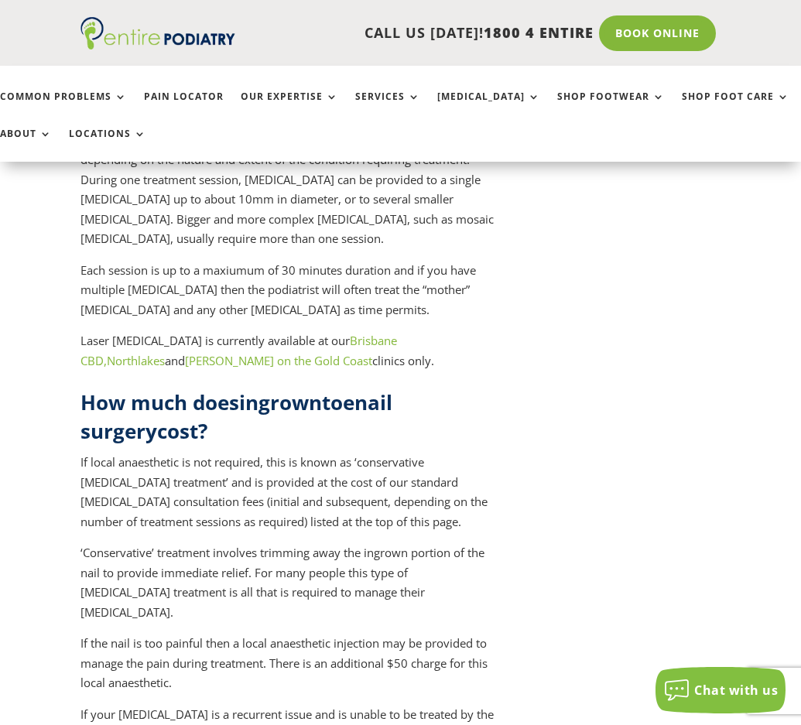
scroll to position [3059, 0]
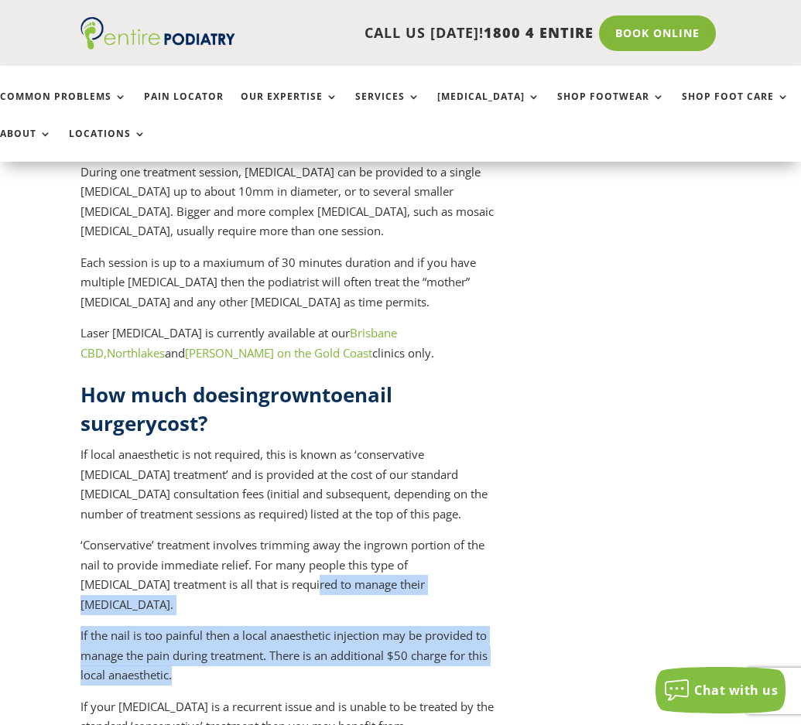
drag, startPoint x: 255, startPoint y: 593, endPoint x: 265, endPoint y: 527, distance: 66.5
click at [265, 535] on p "‘Conservative’ treatment involves trimming away the ingrown portion of the nail…" at bounding box center [287, 580] width 415 height 91
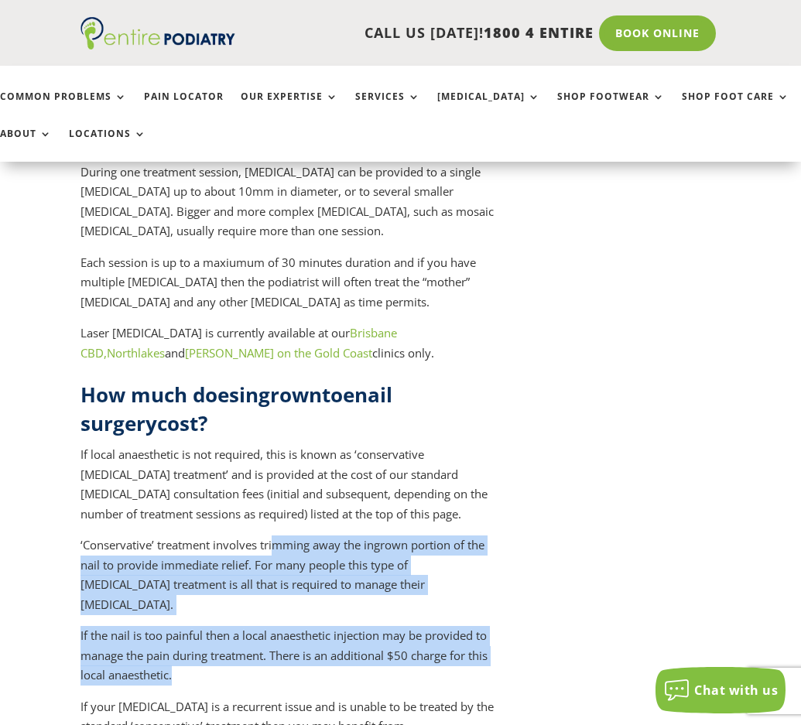
drag, startPoint x: 272, startPoint y: 469, endPoint x: 276, endPoint y: 585, distance: 116.1
click at [276, 626] on p "If the nail is too painful then a local anaesthetic injection may be provided t…" at bounding box center [287, 661] width 415 height 71
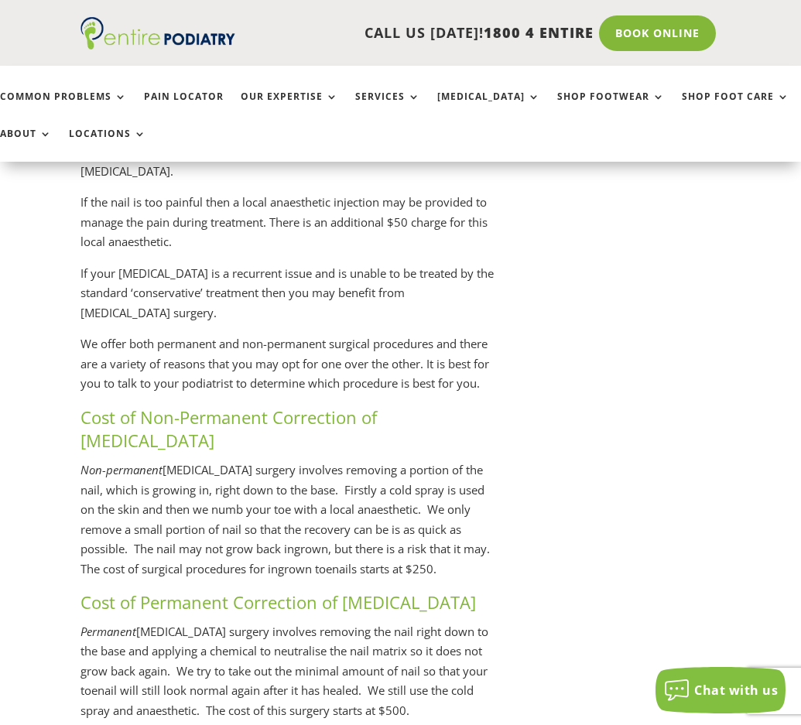
scroll to position [3554, 0]
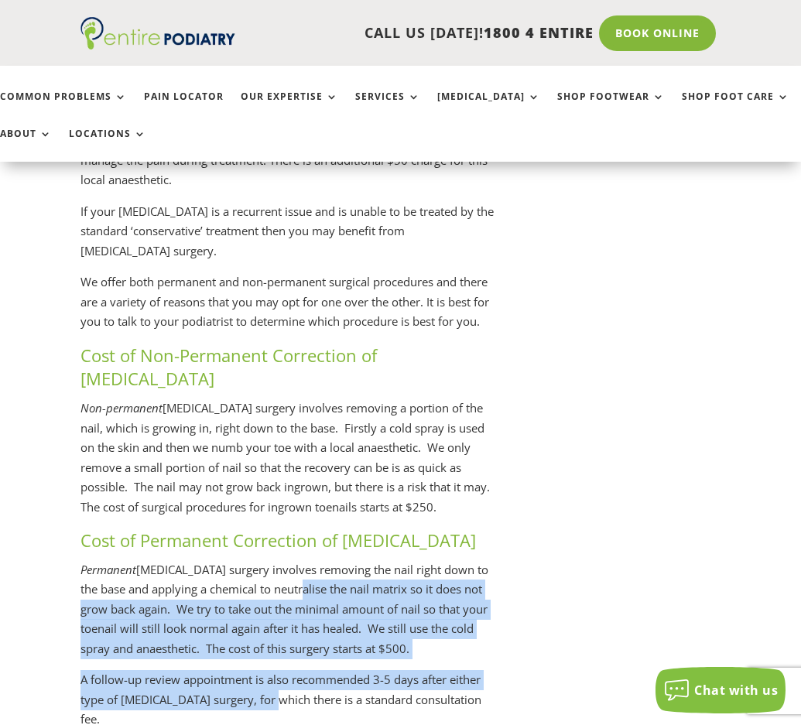
drag, startPoint x: 268, startPoint y: 617, endPoint x: 292, endPoint y: 490, distance: 129.0
click at [292, 490] on div "How much does ingrown toenail surgery cost? If local anaesthetic is not require…" at bounding box center [287, 477] width 415 height 1182
click at [292, 560] on p "Permanent ingrown nail surgery involves removing the nail right down to the bas…" at bounding box center [287, 615] width 415 height 111
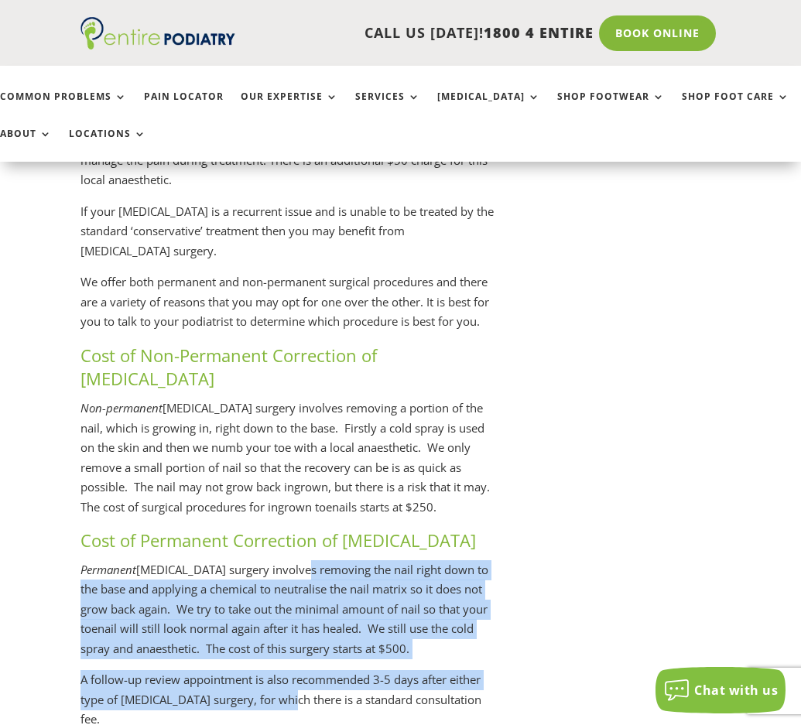
drag, startPoint x: 295, startPoint y: 471, endPoint x: 290, endPoint y: 603, distance: 131.6
click at [290, 603] on div "How much does ingrown toenail surgery cost? If local anaesthetic is not require…" at bounding box center [287, 477] width 415 height 1182
click at [290, 670] on p "A follow-up review appointment is also recommended 3-5 days after either type o…" at bounding box center [287, 705] width 415 height 71
drag, startPoint x: 282, startPoint y: 640, endPoint x: 282, endPoint y: 524, distance: 116.8
click at [282, 524] on div "How much does ingrown toenail surgery cost? If local anaesthetic is not require…" at bounding box center [287, 477] width 415 height 1182
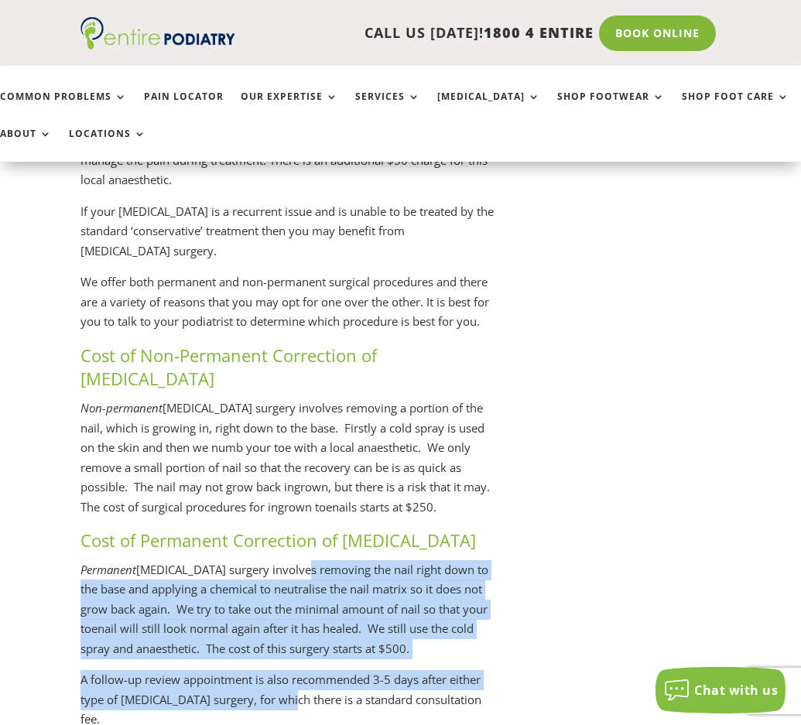
click at [282, 560] on p "Permanent ingrown nail surgery involves removing the nail right down to the bas…" at bounding box center [287, 615] width 415 height 111
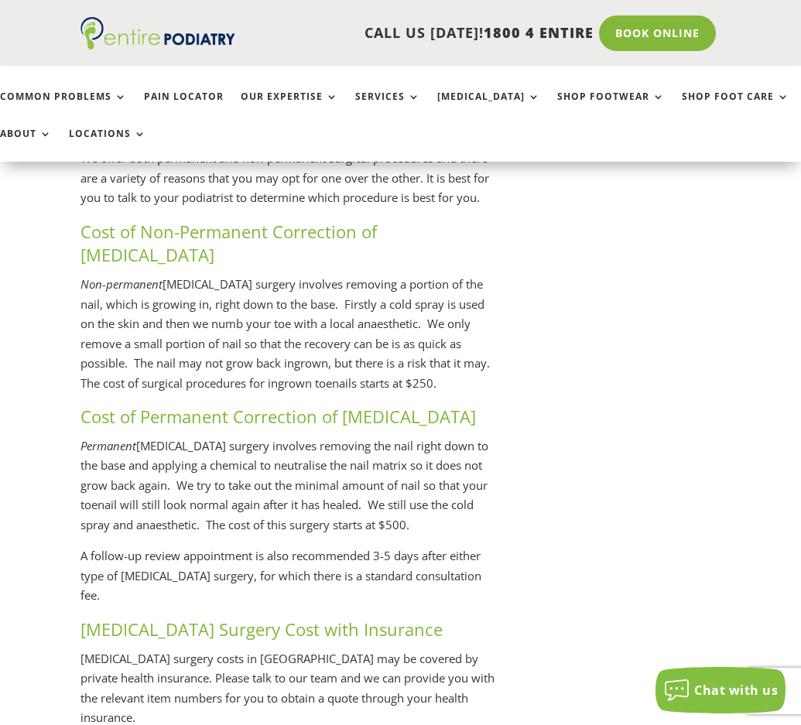
scroll to position [3739, 0]
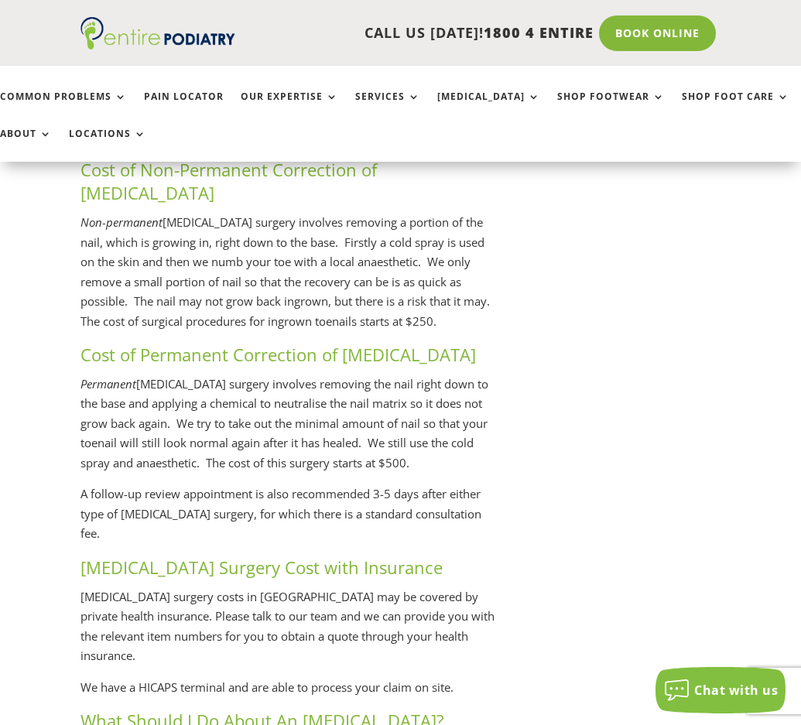
drag, startPoint x: 481, startPoint y: 597, endPoint x: 485, endPoint y: 518, distance: 79.8
click at [485, 518] on div "How much does ingrown toenail surgery cost? If local anaesthetic is not require…" at bounding box center [287, 291] width 415 height 1182
click at [485, 587] on p "Ingrown toenail surgery costs in Australia may be covered by private health ins…" at bounding box center [287, 632] width 415 height 91
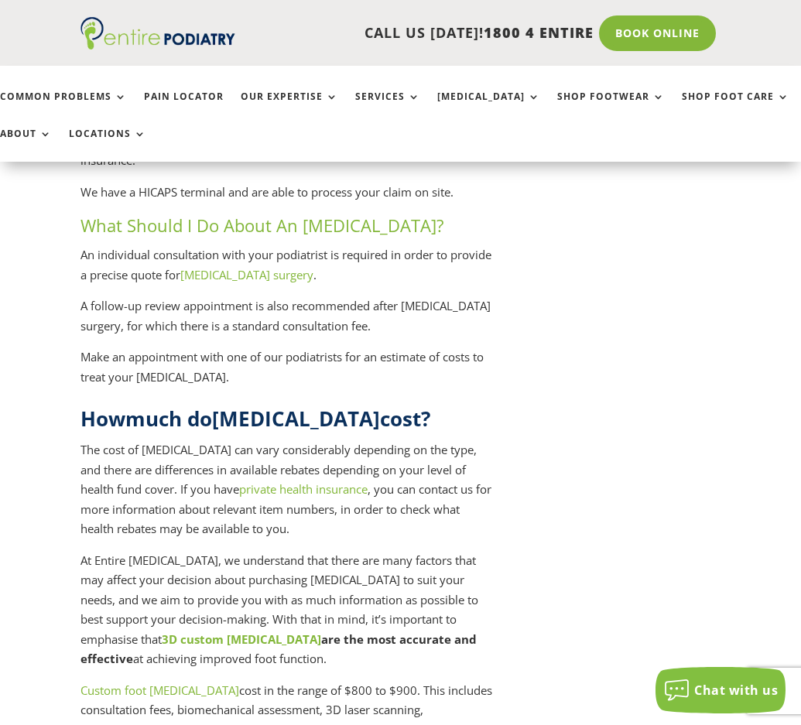
scroll to position [4296, 0]
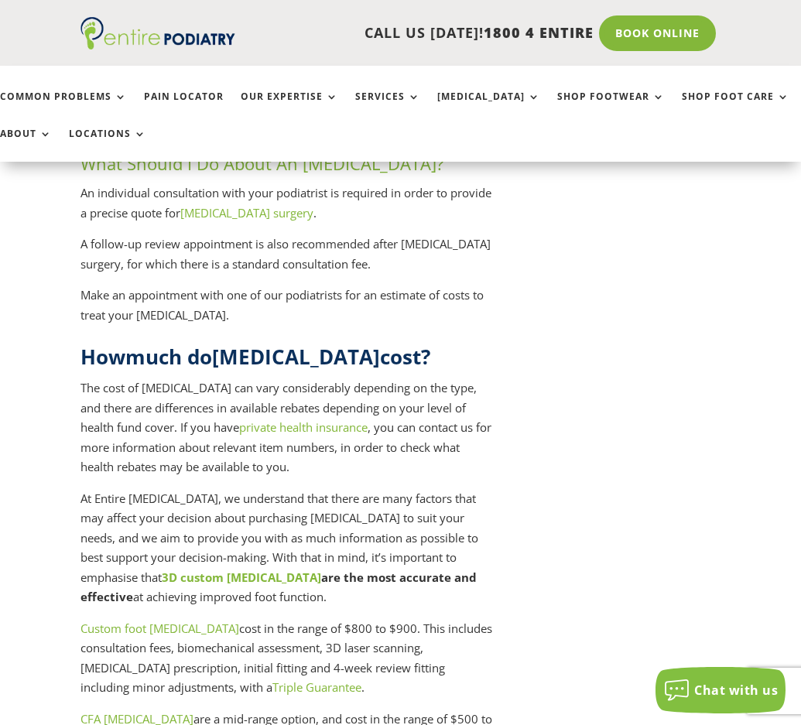
drag, startPoint x: 450, startPoint y: 560, endPoint x: 452, endPoint y: 501, distance: 58.8
click at [452, 501] on p "At Entire Podiatry, we understand that there are many factors that may affect y…" at bounding box center [287, 554] width 415 height 130
drag, startPoint x: 452, startPoint y: 501, endPoint x: 439, endPoint y: 568, distance: 67.7
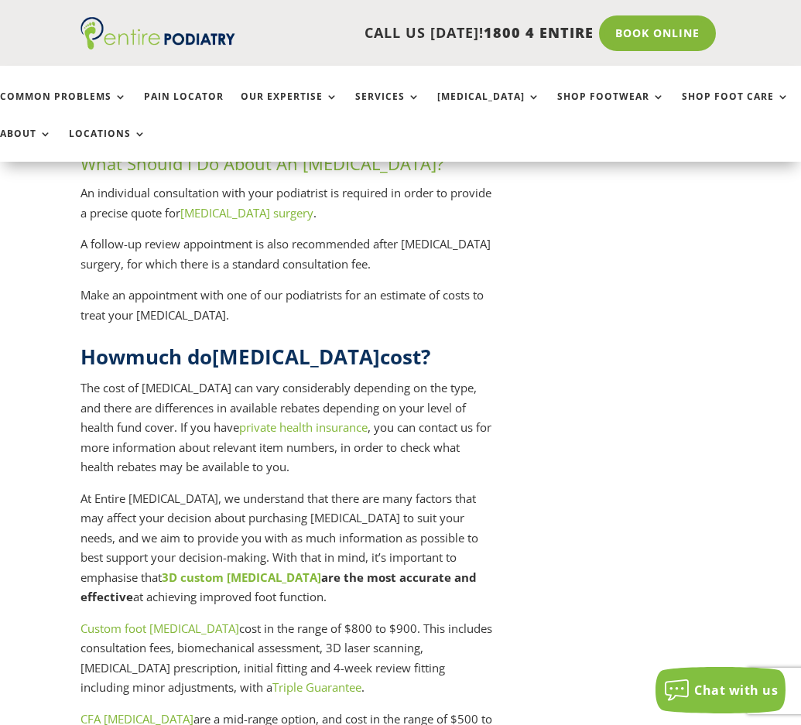
click at [439, 619] on p "Custom foot orthotics cost in the range of $800 to $900. This includes consulta…" at bounding box center [287, 664] width 415 height 91
drag, startPoint x: 439, startPoint y: 568, endPoint x: 433, endPoint y: 494, distance: 73.7
click at [433, 494] on p "At Entire Podiatry, we understand that there are many factors that may affect y…" at bounding box center [287, 554] width 415 height 130
drag, startPoint x: 433, startPoint y: 494, endPoint x: 413, endPoint y: 581, distance: 88.9
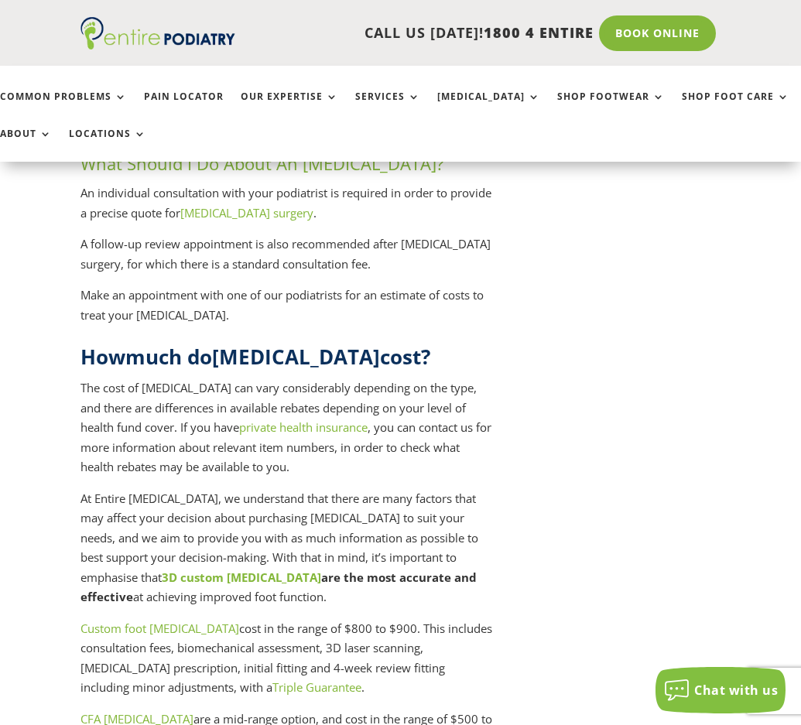
click at [412, 619] on p "Custom foot orthotics cost in the range of $800 to $900. This includes consulta…" at bounding box center [287, 664] width 415 height 91
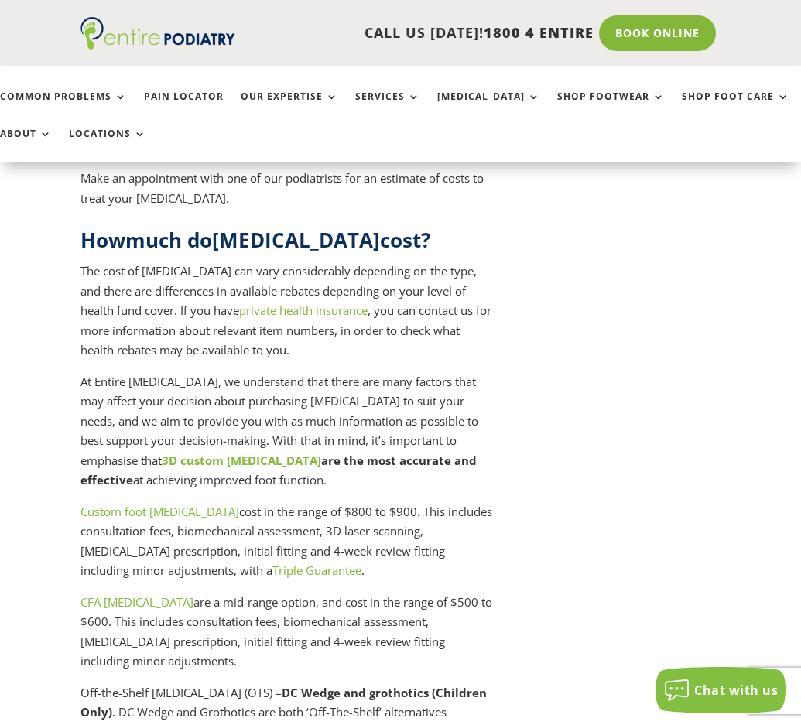
scroll to position [4420, 0]
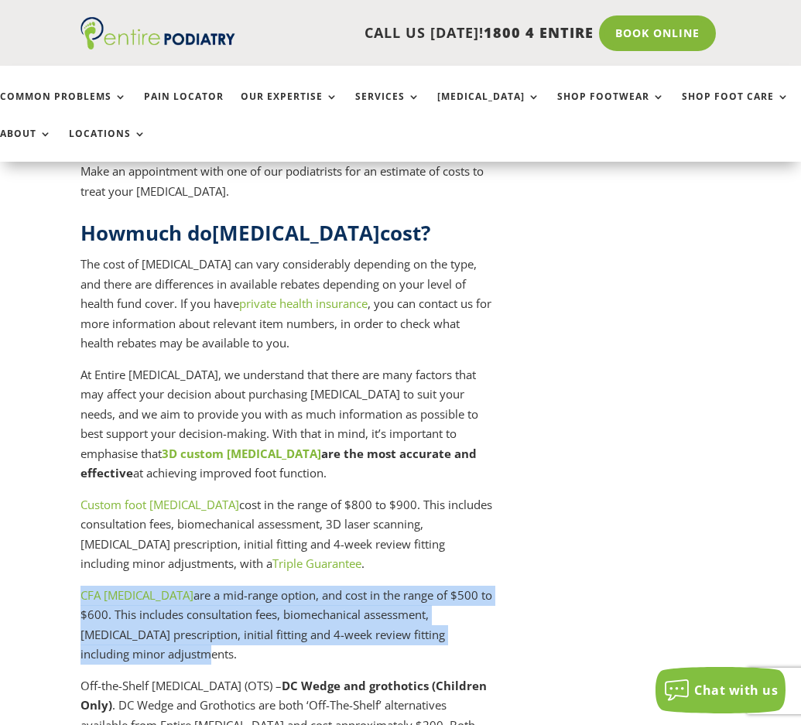
drag, startPoint x: 408, startPoint y: 548, endPoint x: 400, endPoint y: 462, distance: 86.3
click at [400, 495] on p "Custom foot orthotics cost in the range of $800 to $900. This includes consulta…" at bounding box center [287, 540] width 415 height 91
drag, startPoint x: 400, startPoint y: 462, endPoint x: 383, endPoint y: 546, distance: 86.0
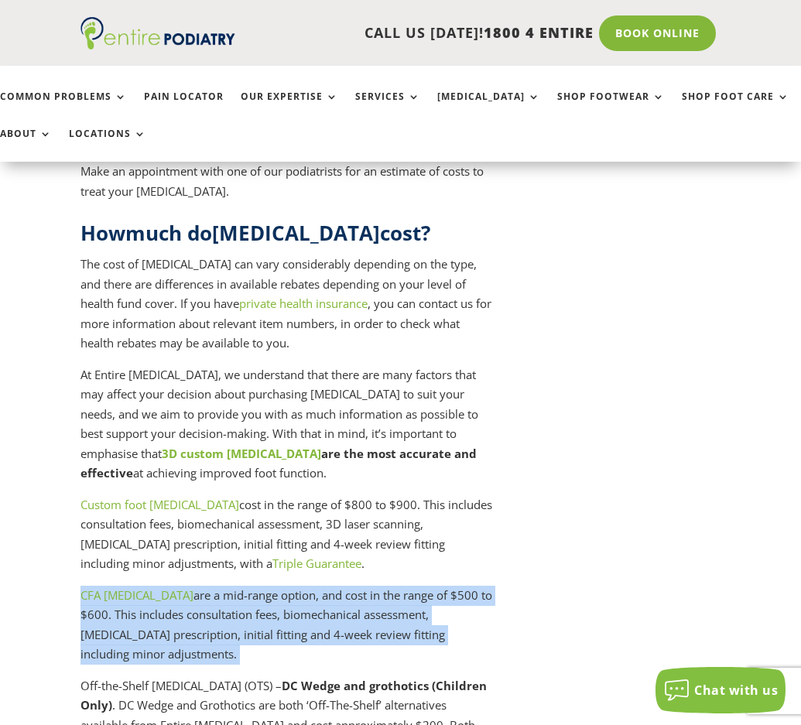
click at [383, 586] on p "CFA orthotics are a mid-range option, and cost in the range of $500 to $600. Th…" at bounding box center [287, 631] width 415 height 91
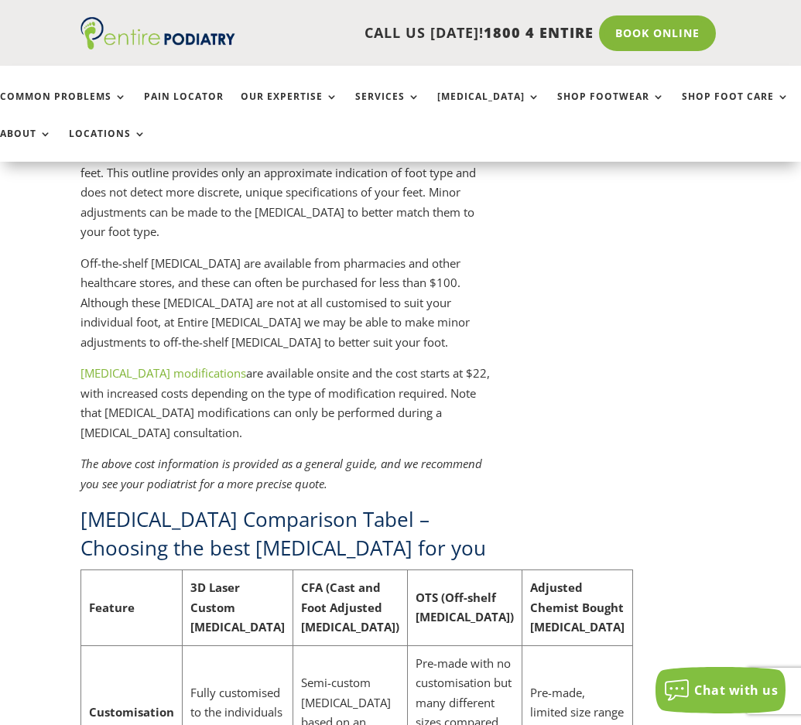
scroll to position [5101, 0]
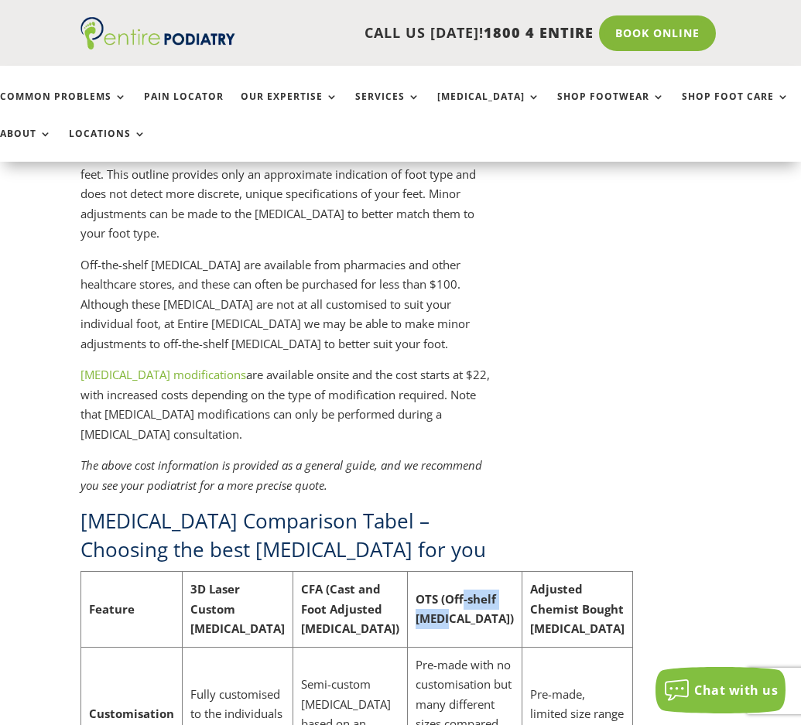
drag, startPoint x: 387, startPoint y: 493, endPoint x: 401, endPoint y: 440, distance: 54.4
click at [415, 591] on strong "OTS (Off-shelf Orthotics)" at bounding box center [464, 609] width 98 height 36
drag, startPoint x: 415, startPoint y: 432, endPoint x: 424, endPoint y: 506, distance: 74.7
click at [424, 572] on td "OTS (Off-shelf Orthotics)" at bounding box center [464, 610] width 114 height 76
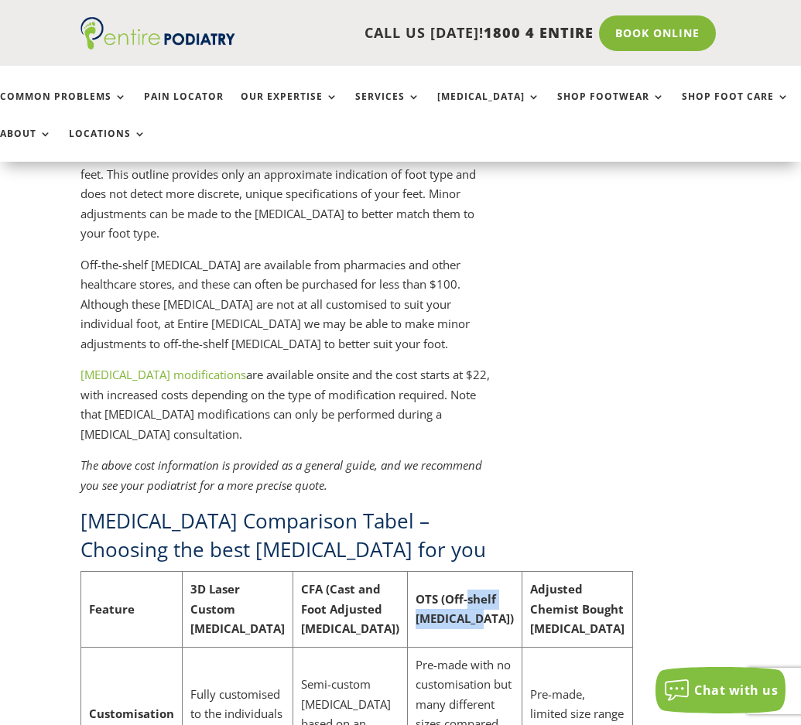
click at [424, 572] on td "OTS (Off-shelf Orthotics)" at bounding box center [464, 610] width 114 height 76
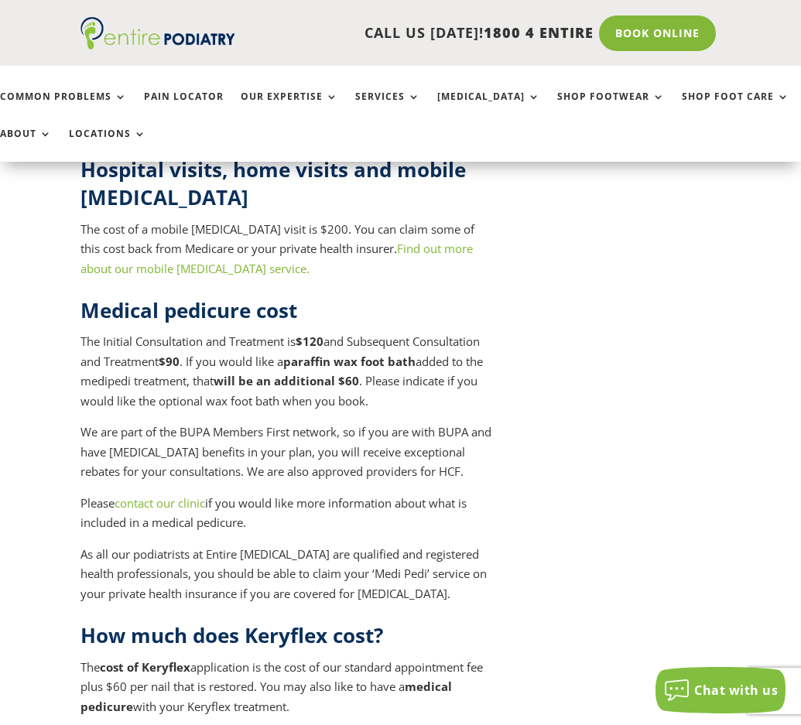
scroll to position [7638, 0]
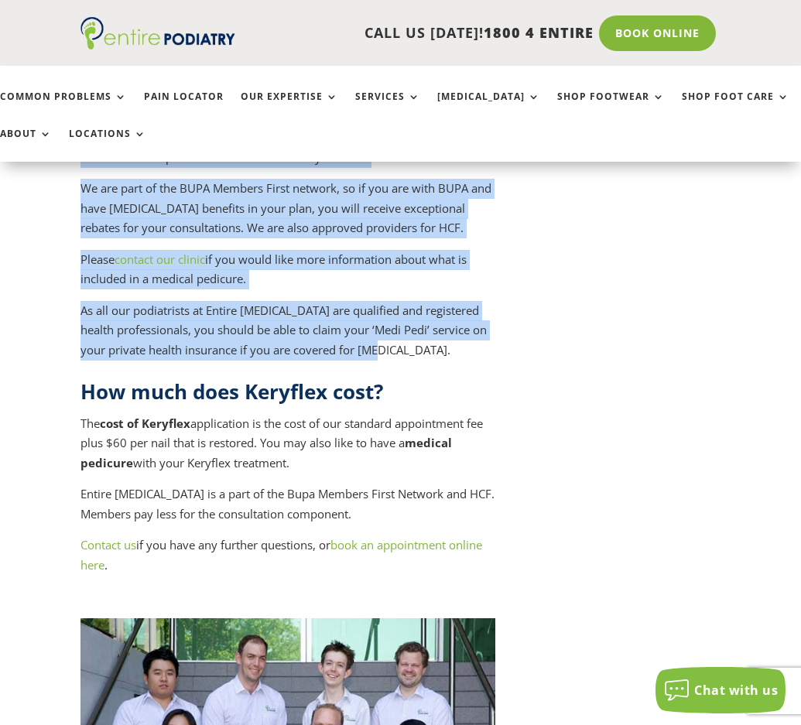
drag, startPoint x: 424, startPoint y: 506, endPoint x: 486, endPoint y: 296, distance: 218.6
click at [486, 296] on div "Medical pedicure cost The Initial Consultation and Treatment is $120 and Subseq…" at bounding box center [287, 206] width 415 height 307
click at [486, 179] on p "The Initial Consultation and Treatment is $120 and Subsequent Consultation and …" at bounding box center [287, 133] width 415 height 91
drag, startPoint x: 480, startPoint y: 264, endPoint x: 470, endPoint y: 454, distance: 190.6
click at [470, 360] on div "Medical pedicure cost The Initial Consultation and Treatment is $120 and Subseq…" at bounding box center [287, 206] width 415 height 307
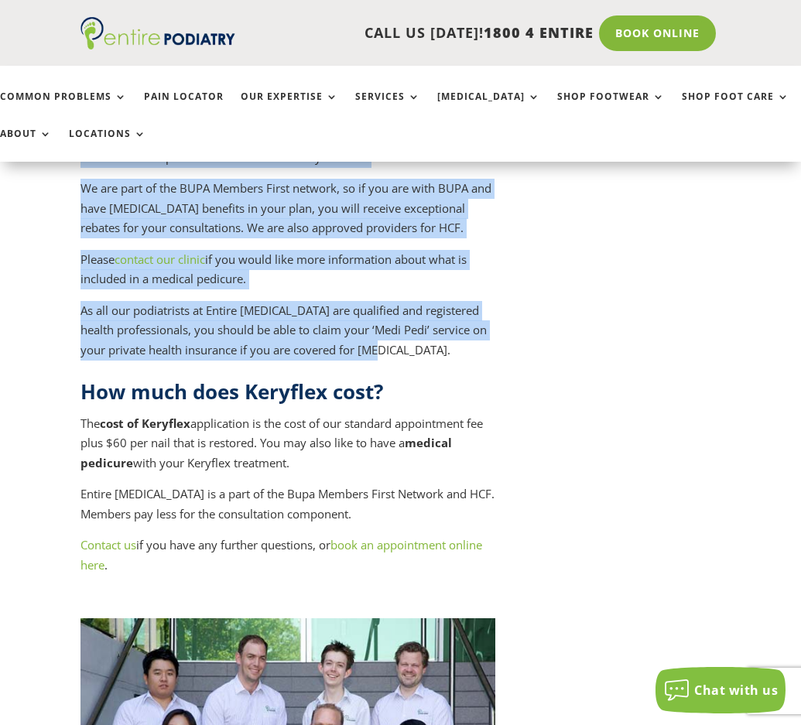
click at [470, 301] on p "Please contact our clinic if you would like more information about what is incl…" at bounding box center [287, 275] width 415 height 51
drag, startPoint x: 426, startPoint y: 545, endPoint x: 427, endPoint y: 446, distance: 99.0
click at [427, 301] on p "Please contact our clinic if you would like more information about what is incl…" at bounding box center [287, 275] width 415 height 51
click at [403, 360] on p "As all our podiatrists at Entire Podiatry are qualified and registered health p…" at bounding box center [287, 331] width 415 height 60
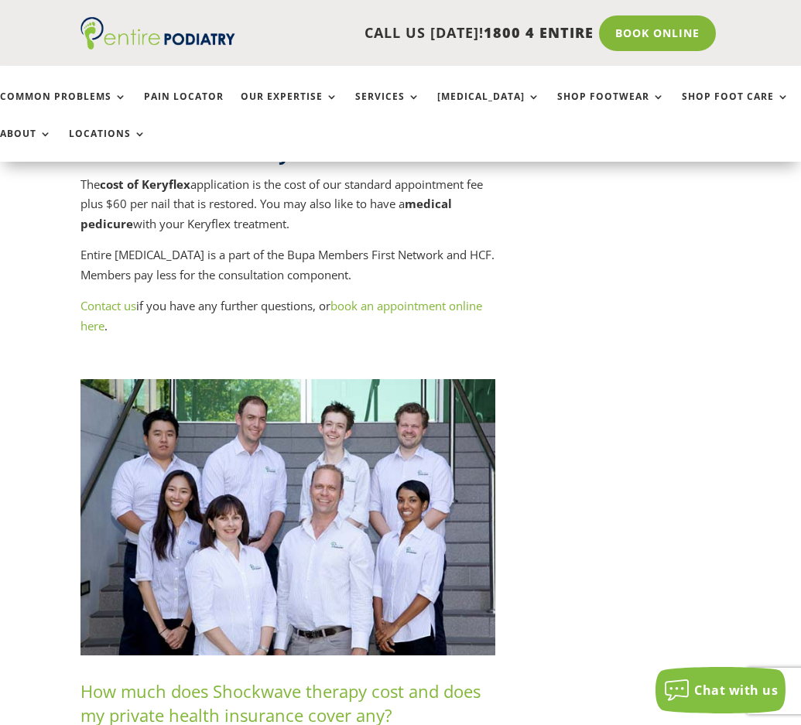
scroll to position [7886, 0]
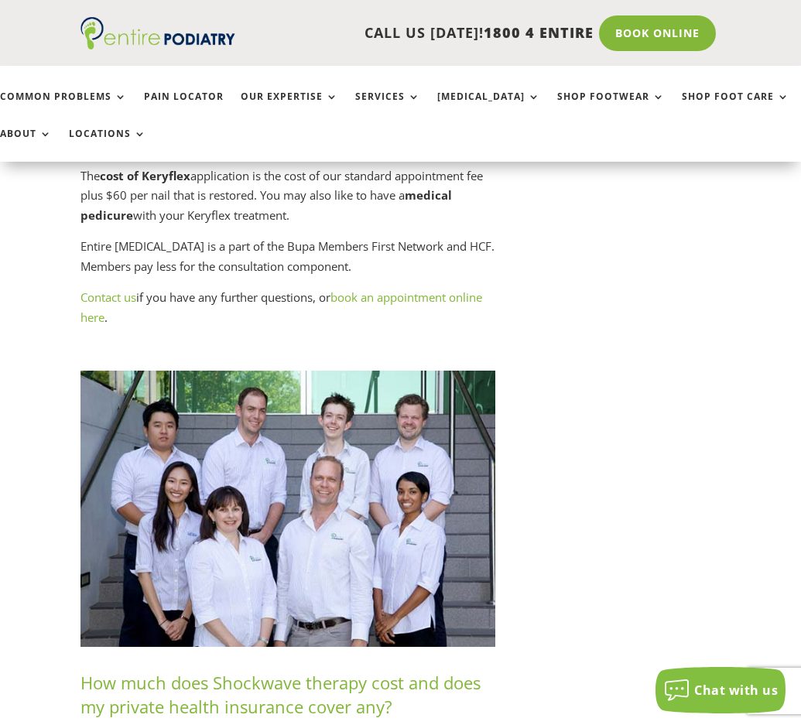
drag, startPoint x: 382, startPoint y: 487, endPoint x: 393, endPoint y: 367, distance: 121.2
click at [393, 367] on div "How much does Keryflex cost? The cost of Keryflex application is the cost of ou…" at bounding box center [287, 391] width 415 height 523
click at [393, 223] on span "The cost of Keryflex application is the cost of our standard appointment fee pl…" at bounding box center [281, 195] width 402 height 55
drag, startPoint x: 393, startPoint y: 319, endPoint x: 364, endPoint y: 488, distance: 171.0
click at [364, 488] on div "How much does Keryflex cost? The cost of Keryflex application is the cost of ou…" at bounding box center [287, 391] width 415 height 523
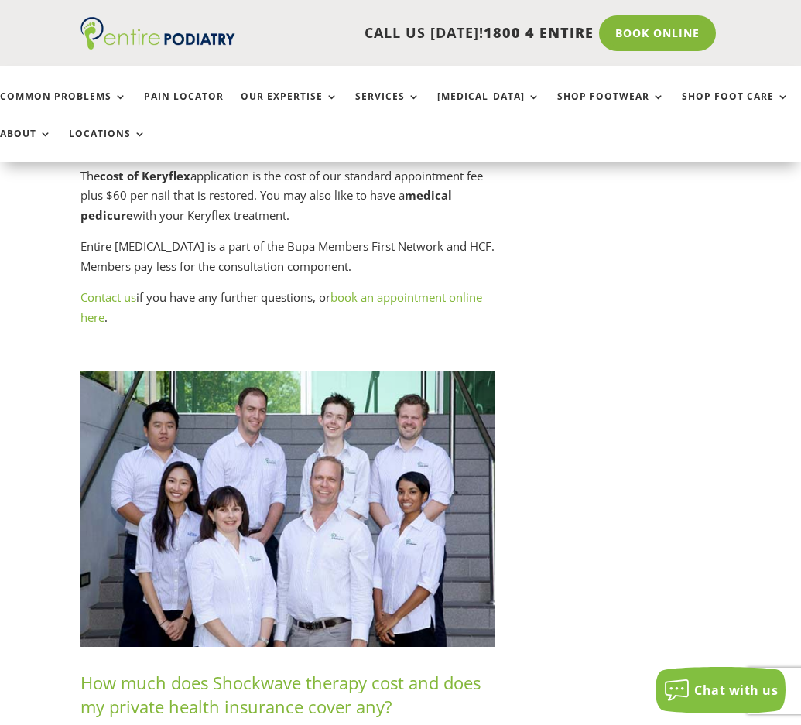
click at [364, 339] on p "Contact us if you have any further questions, or book an appointment online her…" at bounding box center [287, 313] width 415 height 51
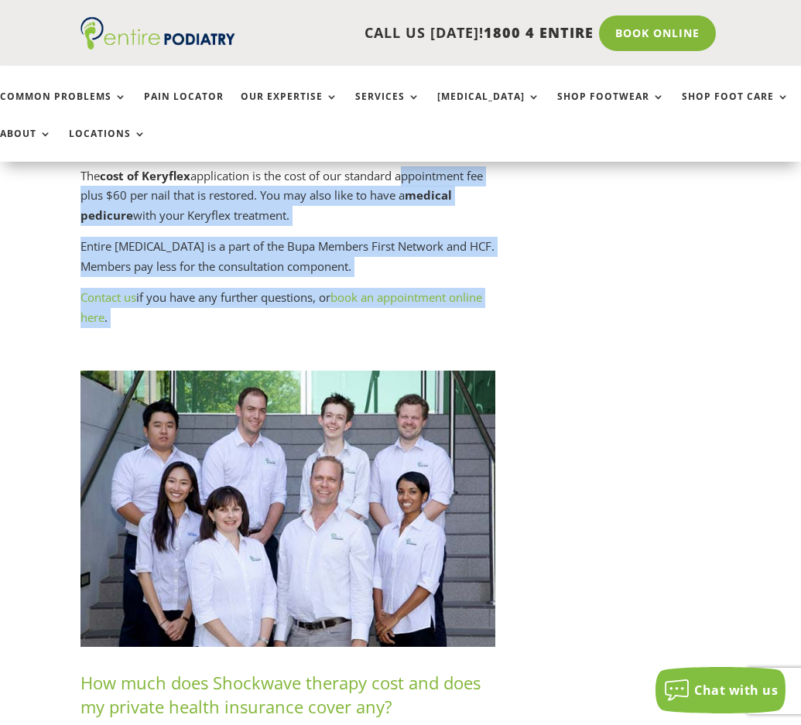
drag, startPoint x: 364, startPoint y: 488, endPoint x: 410, endPoint y: 333, distance: 161.3
click at [410, 333] on div "How much does Keryflex cost? The cost of Keryflex application is the cost of ou…" at bounding box center [287, 391] width 415 height 523
click at [410, 223] on span "The cost of Keryflex application is the cost of our standard appointment fee pl…" at bounding box center [281, 195] width 402 height 55
drag, startPoint x: 436, startPoint y: 311, endPoint x: 408, endPoint y: 488, distance: 179.3
click at [408, 488] on div "How much does Keryflex cost? The cost of Keryflex application is the cost of ou…" at bounding box center [287, 391] width 415 height 523
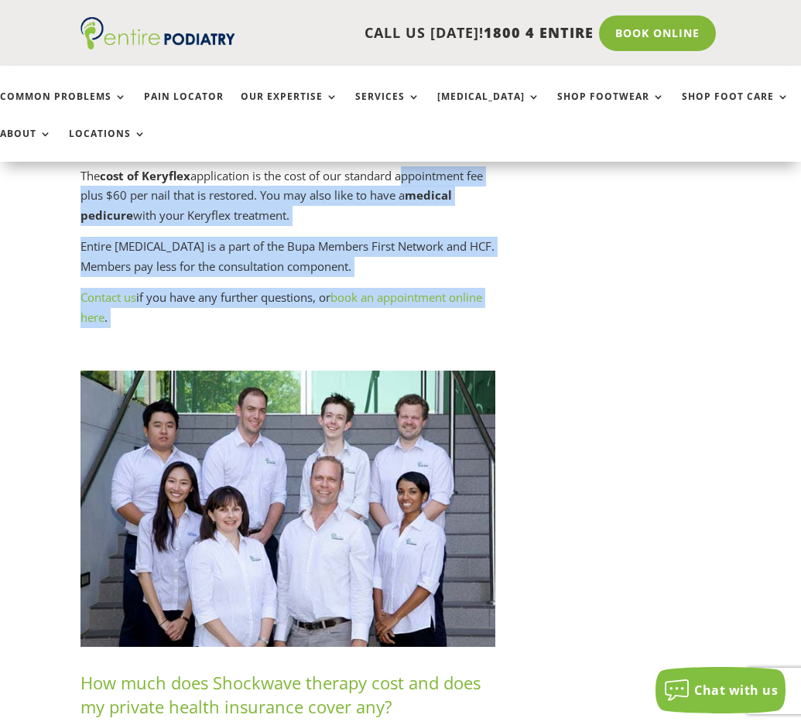
click at [408, 339] on p "Contact us if you have any further questions, or book an appointment online her…" at bounding box center [287, 313] width 415 height 51
drag, startPoint x: 408, startPoint y: 488, endPoint x: 425, endPoint y: 304, distance: 185.0
click at [425, 304] on div "How much does Keryflex cost? The cost of Keryflex application is the cost of ou…" at bounding box center [287, 391] width 415 height 523
click at [425, 166] on h2 "How much does Keryflex cost?" at bounding box center [287, 148] width 415 height 36
drag, startPoint x: 434, startPoint y: 295, endPoint x: 400, endPoint y: 476, distance: 183.4
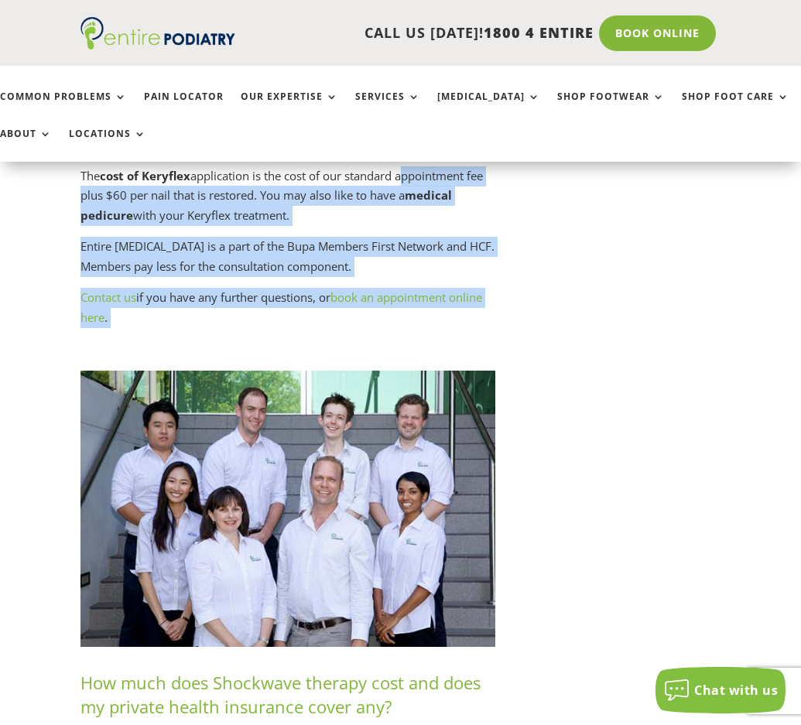
click at [400, 476] on div "How much does Keryflex cost? The cost of Keryflex application is the cost of ou…" at bounding box center [287, 391] width 415 height 523
click at [400, 339] on p "Contact us if you have any further questions, or book an appointment online her…" at bounding box center [287, 313] width 415 height 51
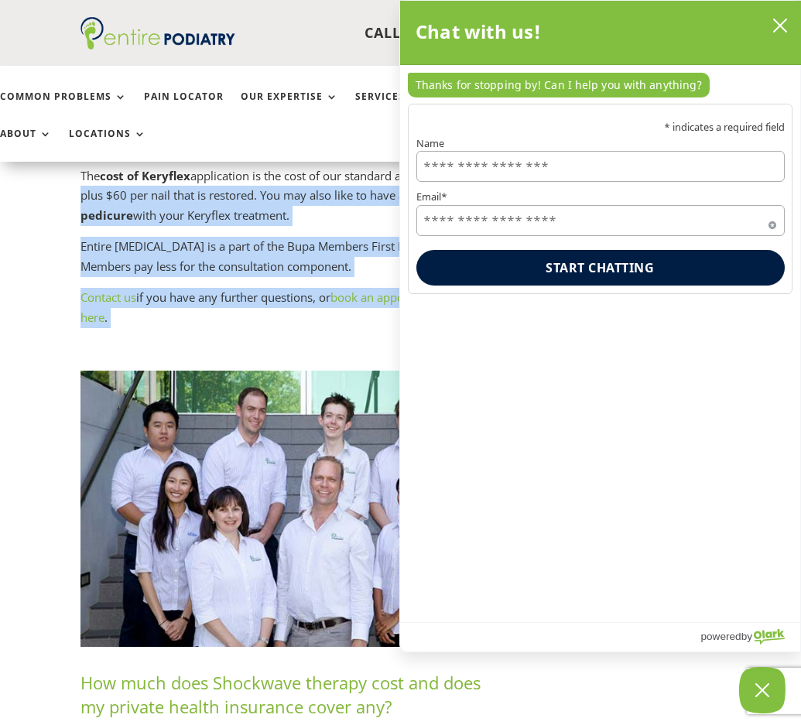
drag, startPoint x: 400, startPoint y: 476, endPoint x: 409, endPoint y: 340, distance: 136.5
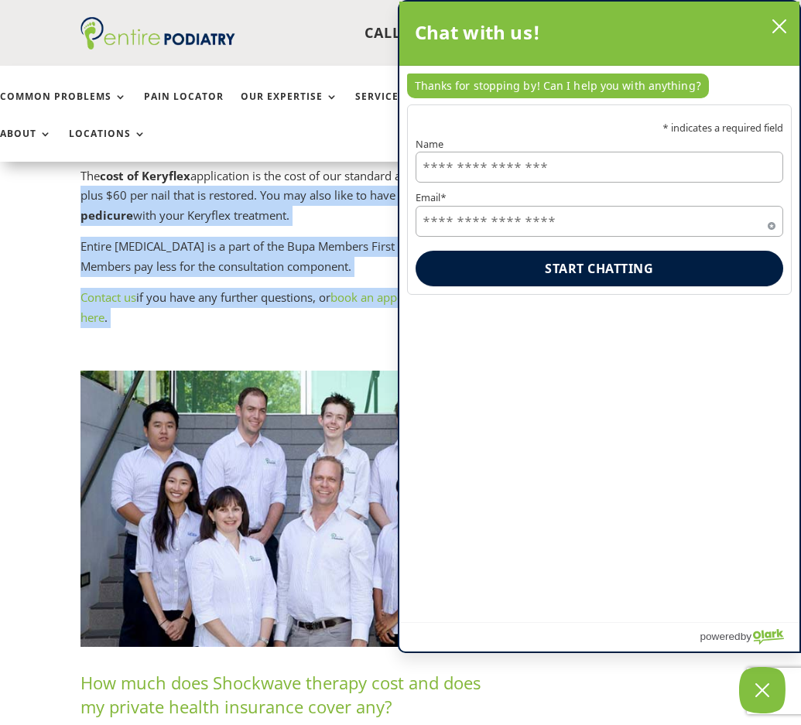
click at [409, 340] on div "* indicates a required field Name Email* Required Asterisk signifies that this …" at bounding box center [599, 363] width 401 height 518
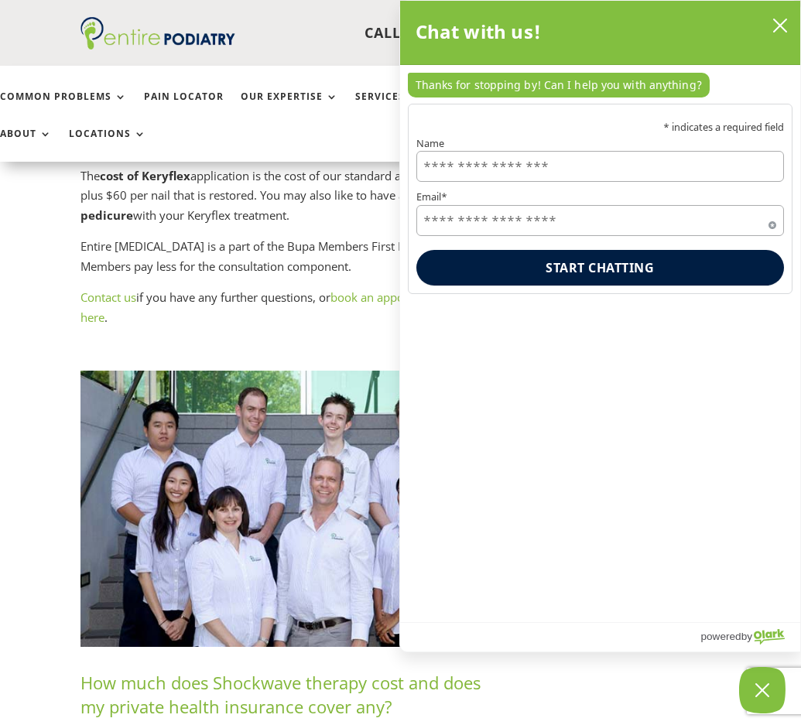
click at [230, 237] on p "The cost of Keryflex application is the cost of our standard appointment fee pl…" at bounding box center [287, 201] width 415 height 71
click at [779, 22] on icon "close chatbox" at bounding box center [779, 25] width 15 height 15
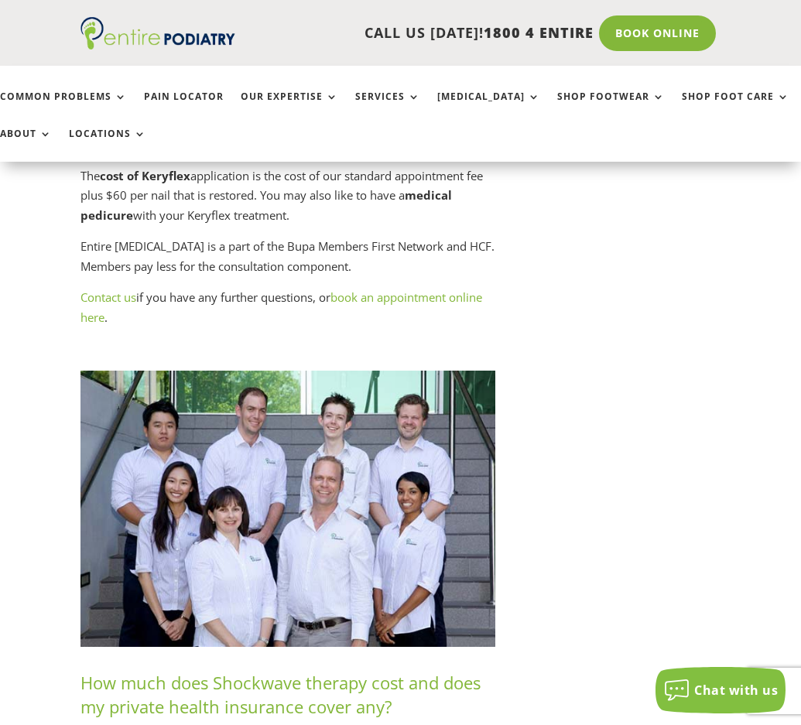
drag, startPoint x: 550, startPoint y: 491, endPoint x: 564, endPoint y: 351, distance: 140.7
drag, startPoint x: 565, startPoint y: 302, endPoint x: 554, endPoint y: 494, distance: 192.1
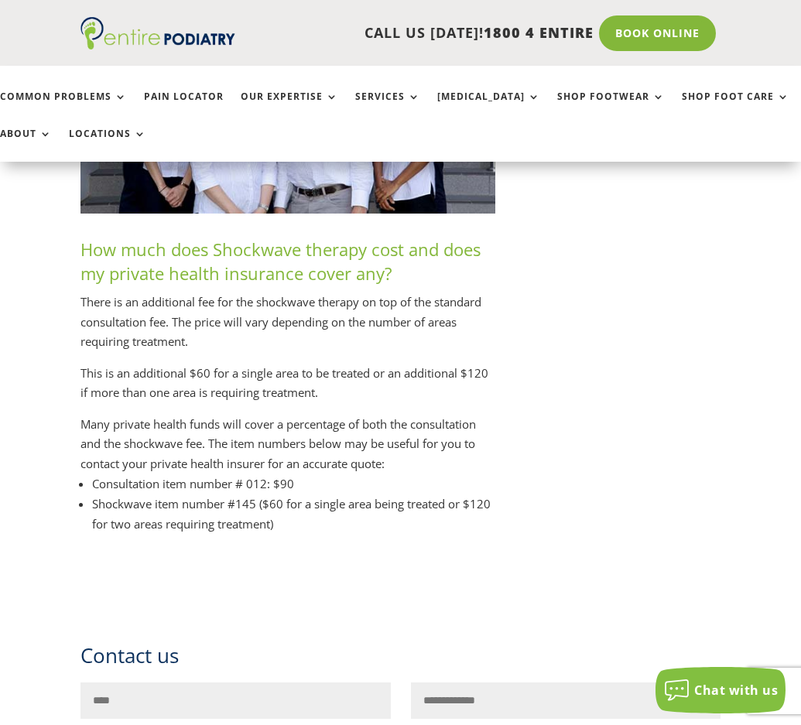
scroll to position [8504, 0]
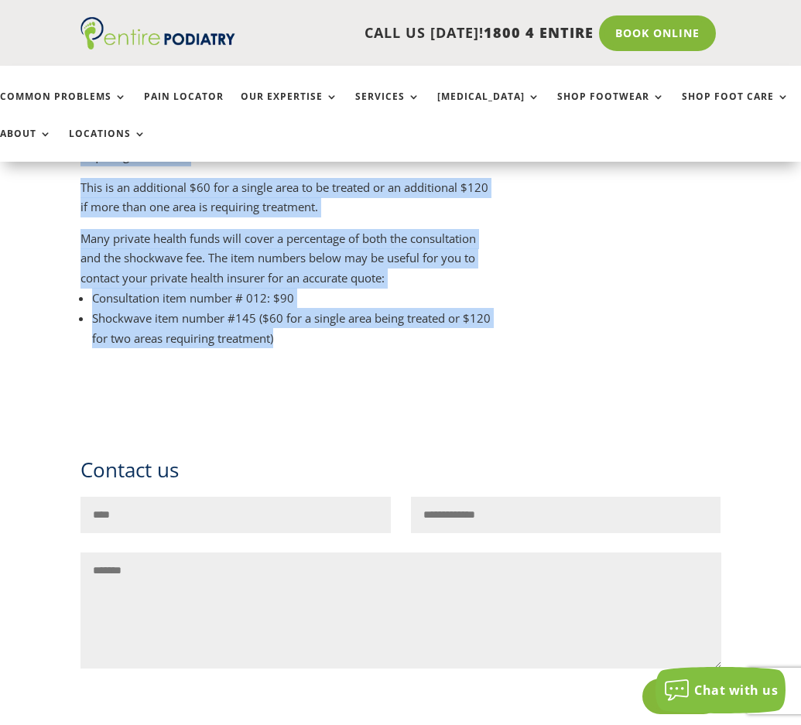
drag, startPoint x: 509, startPoint y: 532, endPoint x: 572, endPoint y: 256, distance: 283.2
drag, startPoint x: 579, startPoint y: 241, endPoint x: 548, endPoint y: 507, distance: 268.8
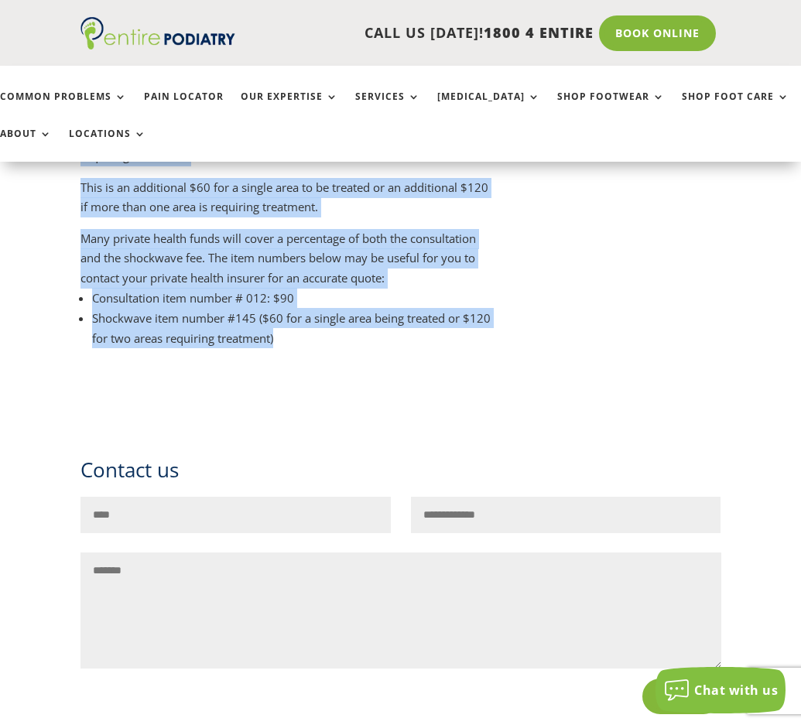
drag, startPoint x: 547, startPoint y: 507, endPoint x: 586, endPoint y: 322, distance: 189.8
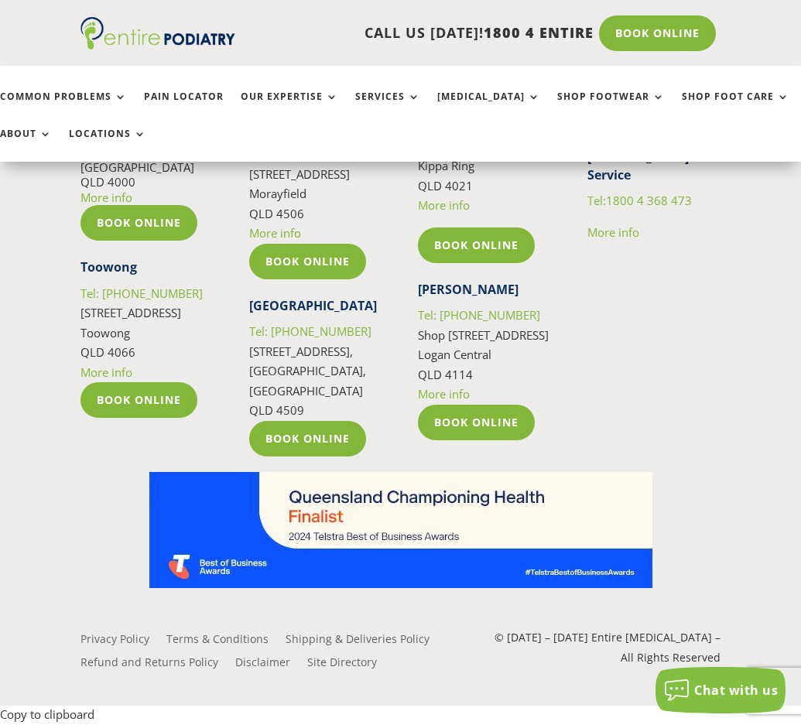
scroll to position [9866, 0]
